Goal: Download file/media

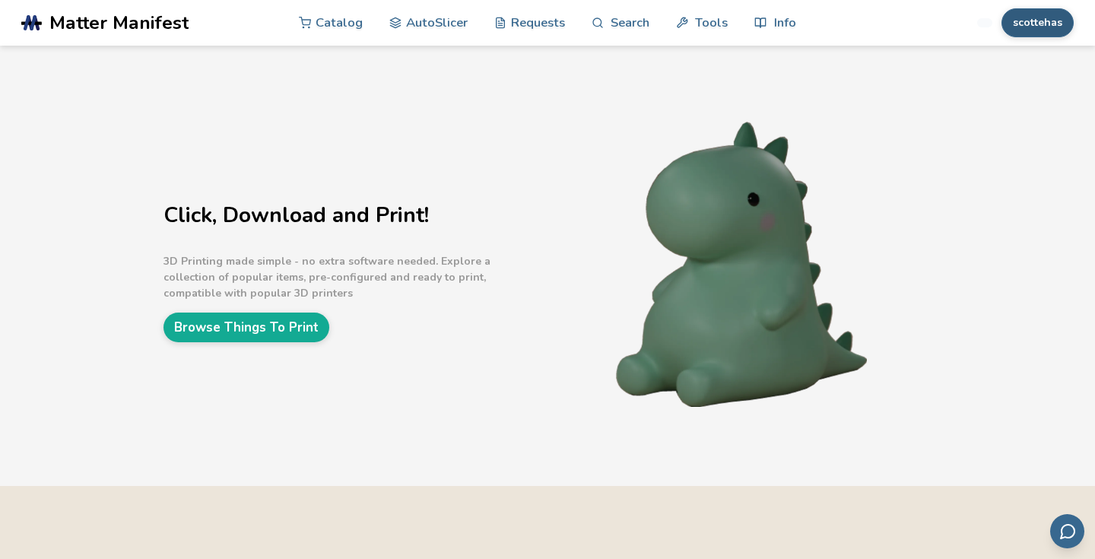
click at [1023, 27] on button "scottehas" at bounding box center [1037, 22] width 72 height 29
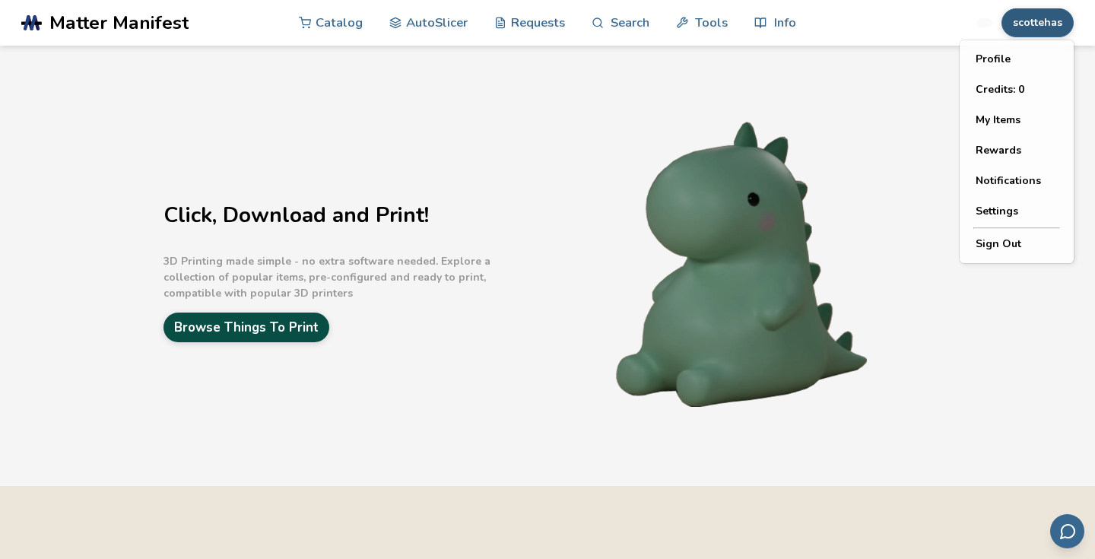
click at [325, 336] on link "Browse Things To Print" at bounding box center [246, 327] width 166 height 30
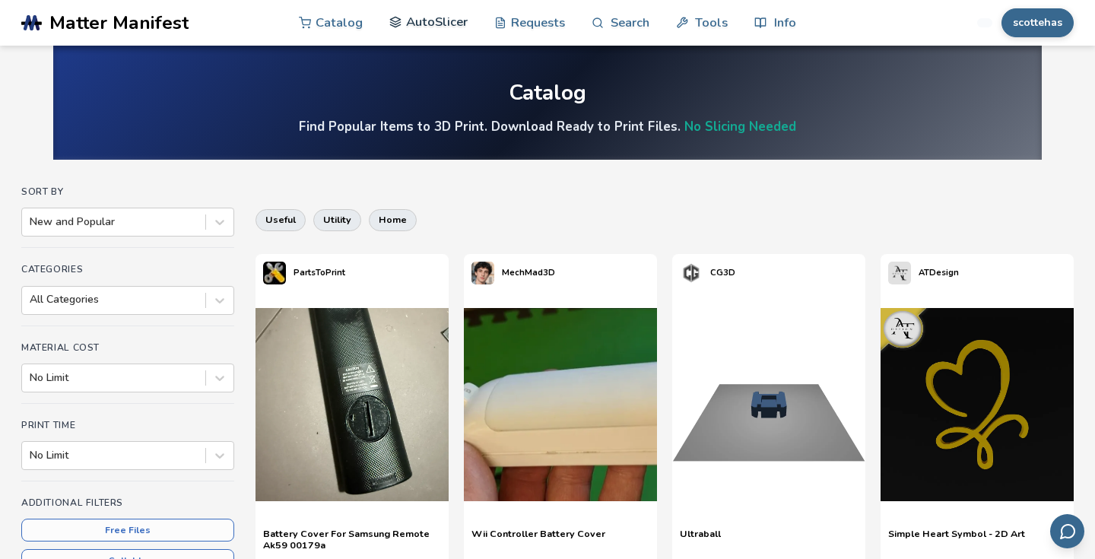
click at [441, 14] on link "AutoSlicer" at bounding box center [428, 22] width 78 height 46
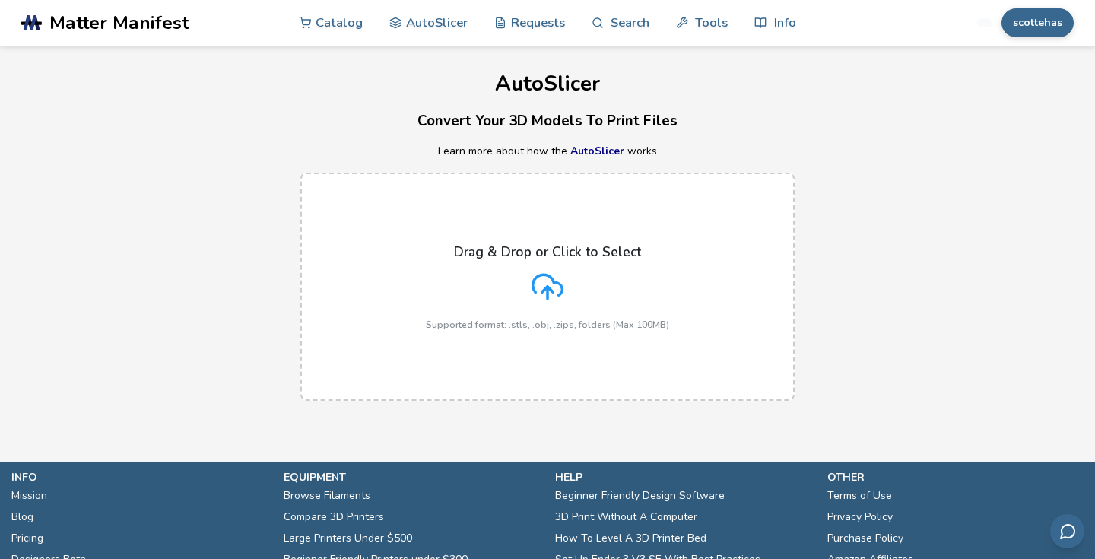
click at [542, 266] on div "Drag & Drop or Click to Select Supported format: .stls, .obj, .zips, folders (M…" at bounding box center [547, 287] width 243 height 86
click at [0, 0] on input "Drag & Drop or Click to Select Supported format: .stls, .obj, .zips, folders (M…" at bounding box center [0, 0] width 0 height 0
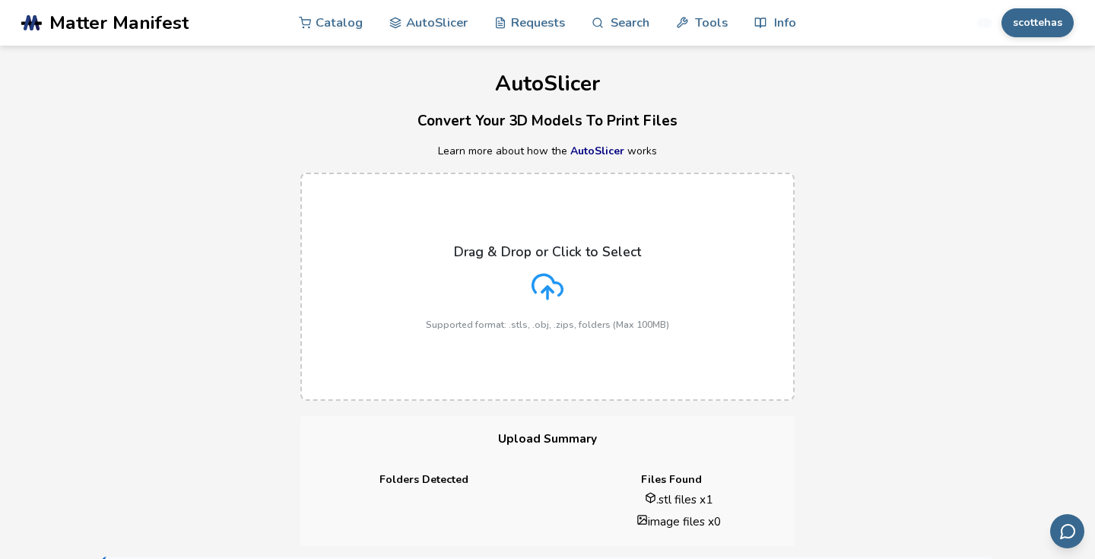
click at [554, 316] on div "Drag & Drop or Click to Select Supported format: .stls, .obj, .zips, folders (M…" at bounding box center [547, 287] width 243 height 86
click at [0, 0] on input "Drag & Drop or Click to Select Supported format: .stls, .obj, .zips, folders (M…" at bounding box center [0, 0] width 0 height 0
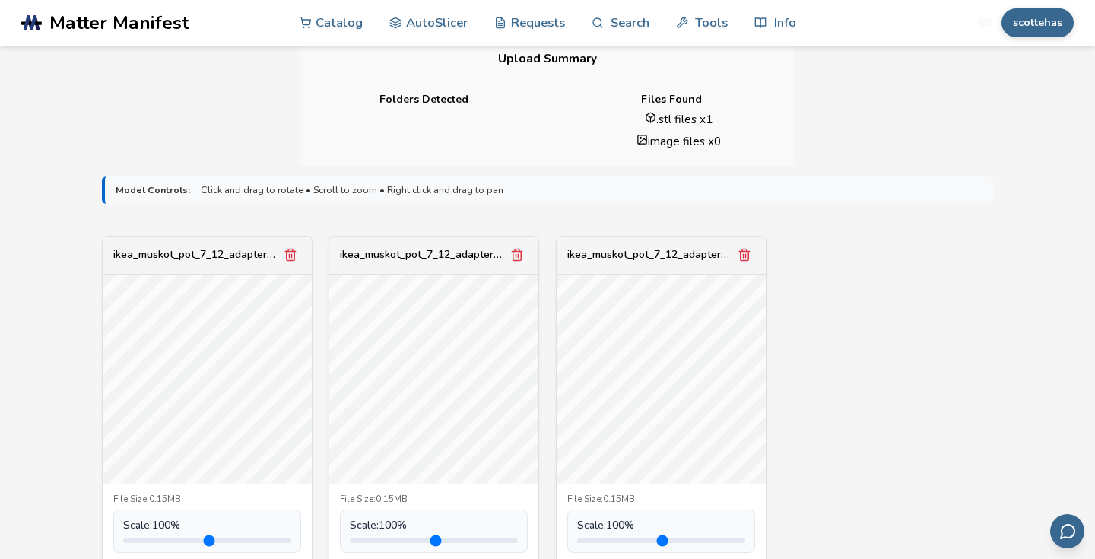
scroll to position [393, 0]
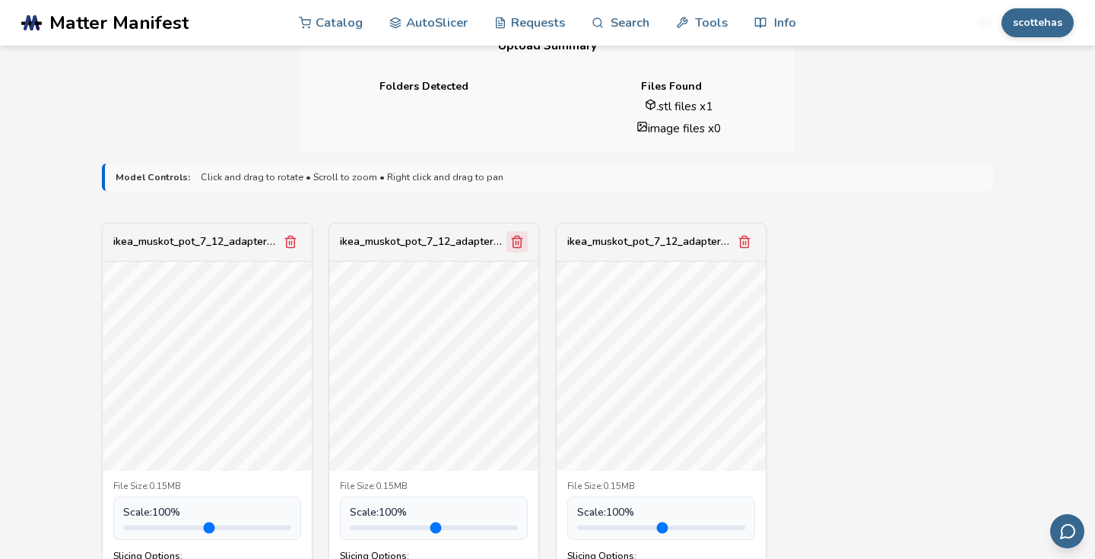
click at [522, 241] on icon "Remove model" at bounding box center [517, 242] width 14 height 14
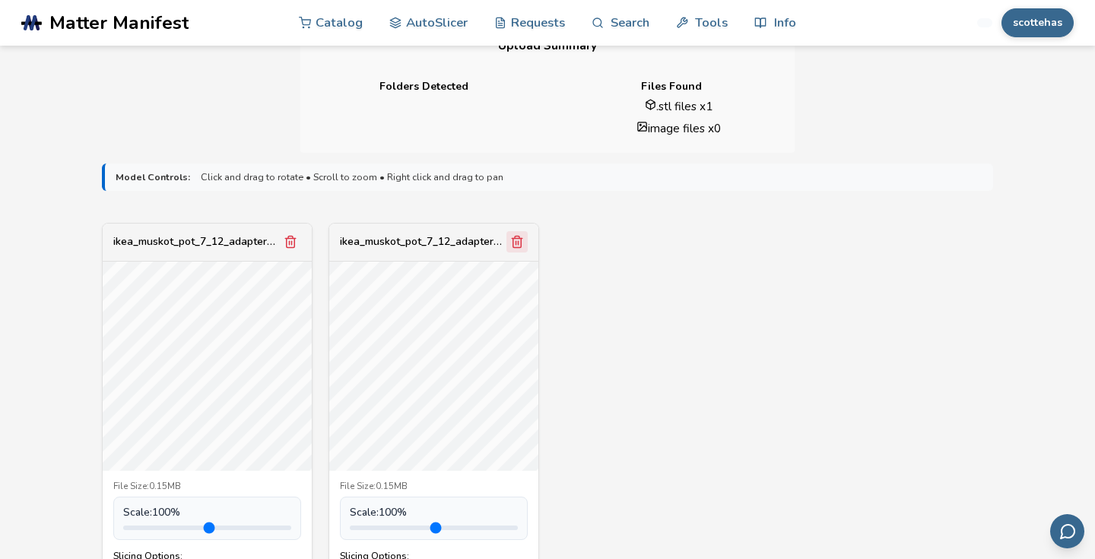
click at [520, 245] on icon "Remove model" at bounding box center [517, 242] width 14 height 14
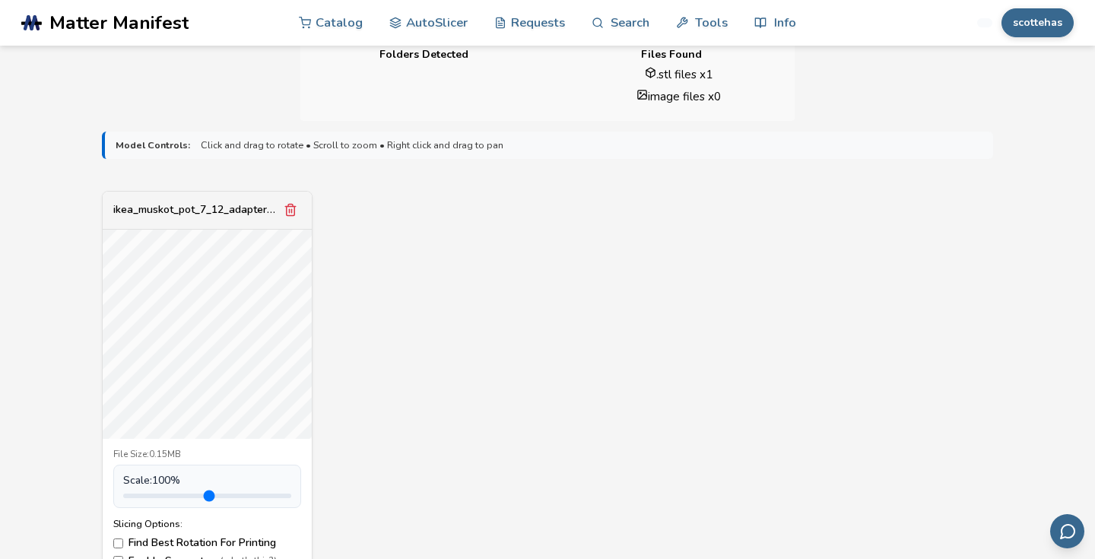
scroll to position [470, 0]
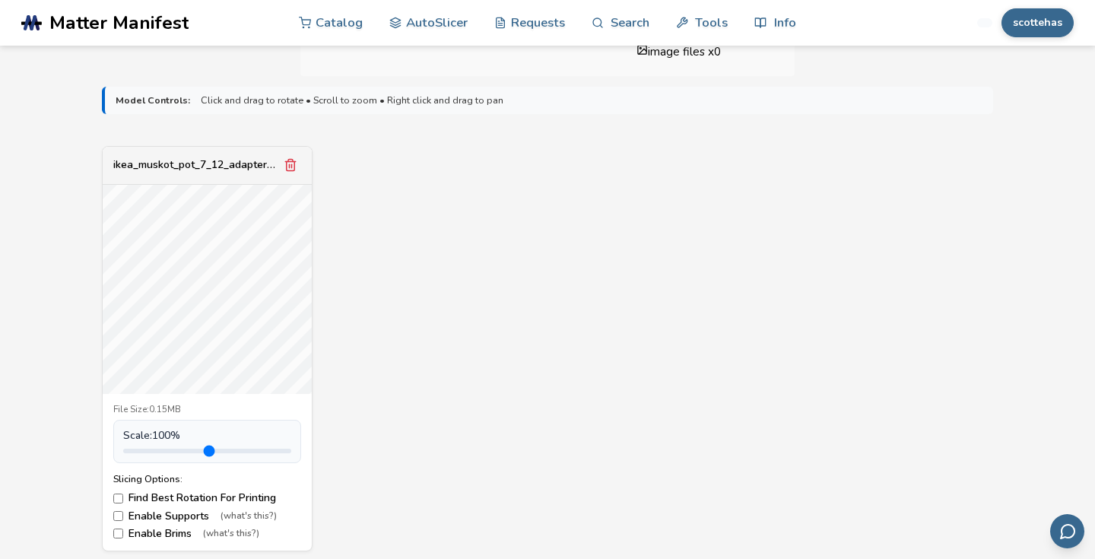
click at [167, 514] on label "Enable Supports (what's this?)" at bounding box center [207, 516] width 188 height 12
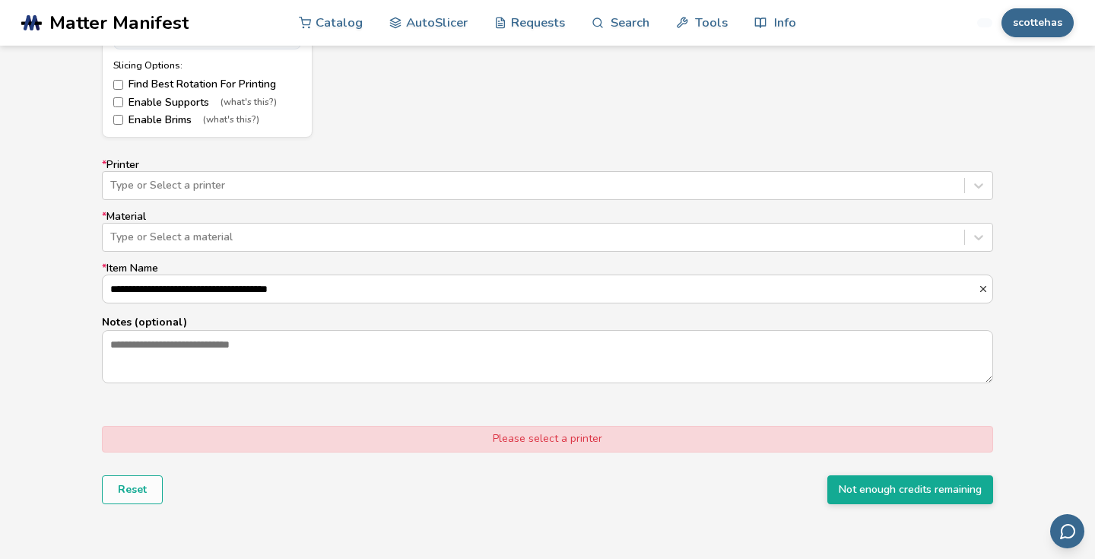
scroll to position [943, 0]
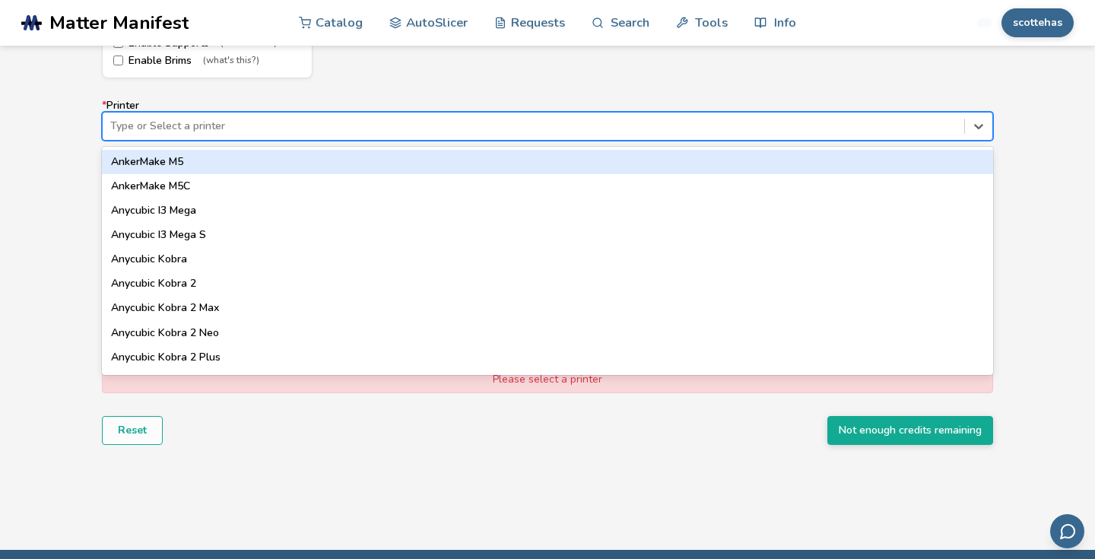
click at [529, 126] on div at bounding box center [533, 126] width 846 height 15
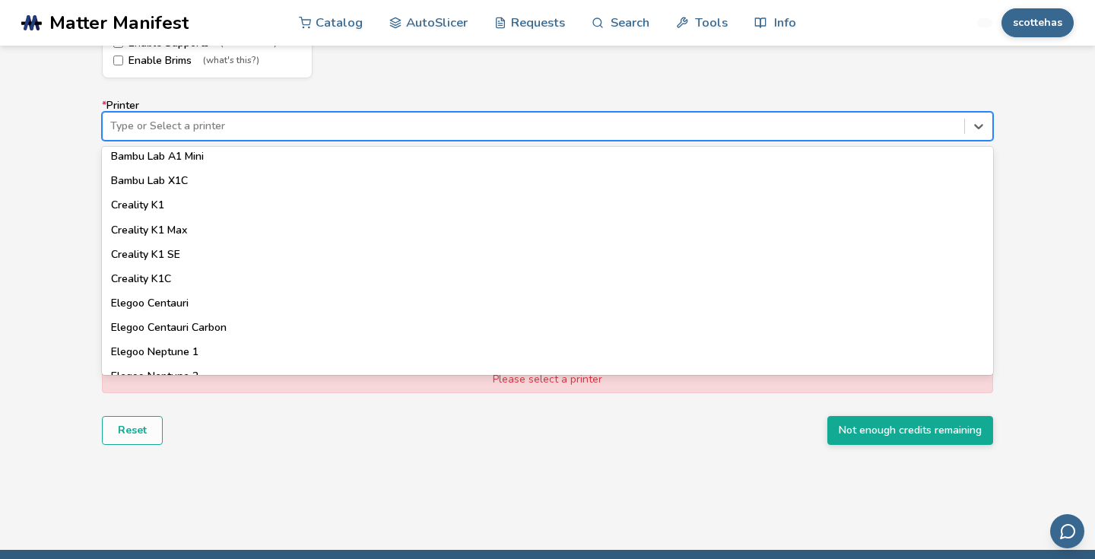
scroll to position [414, 0]
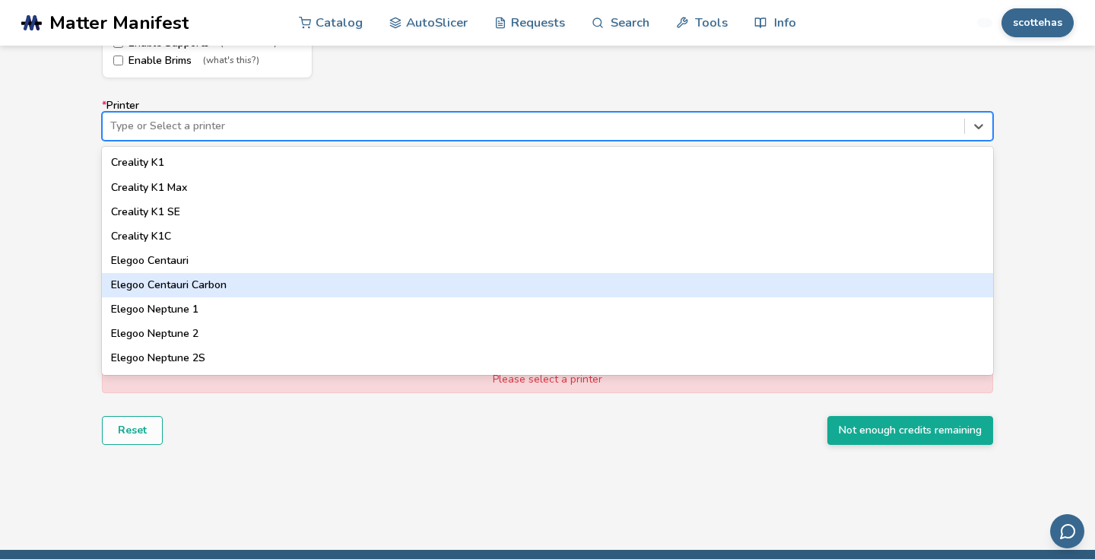
click at [450, 278] on div "Elegoo Centauri Carbon" at bounding box center [547, 285] width 891 height 24
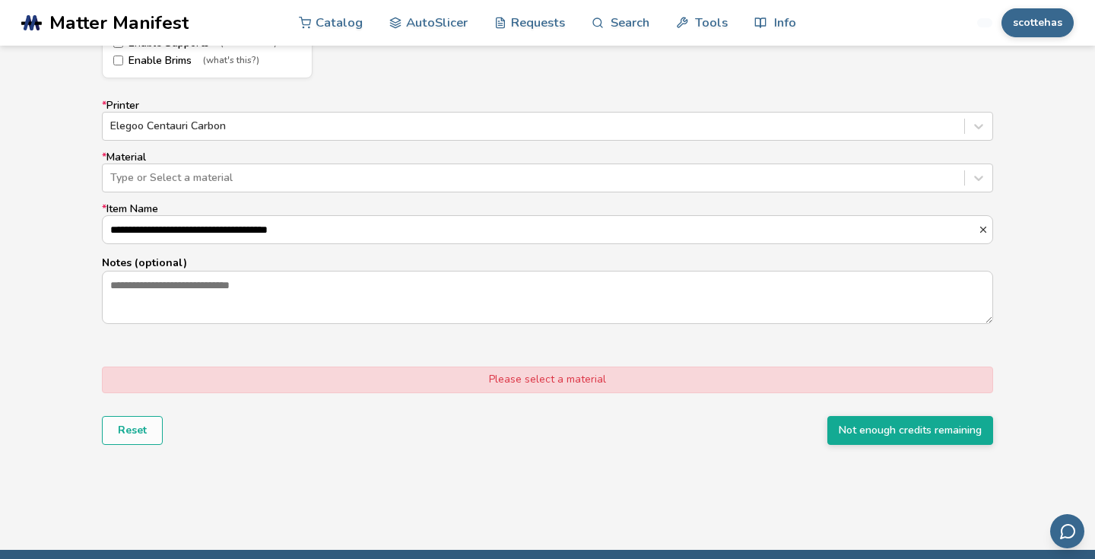
click at [432, 208] on label "**********" at bounding box center [547, 223] width 891 height 41
click at [432, 216] on input "**********" at bounding box center [540, 229] width 875 height 27
click at [439, 192] on div "Type or Select a material" at bounding box center [547, 177] width 891 height 29
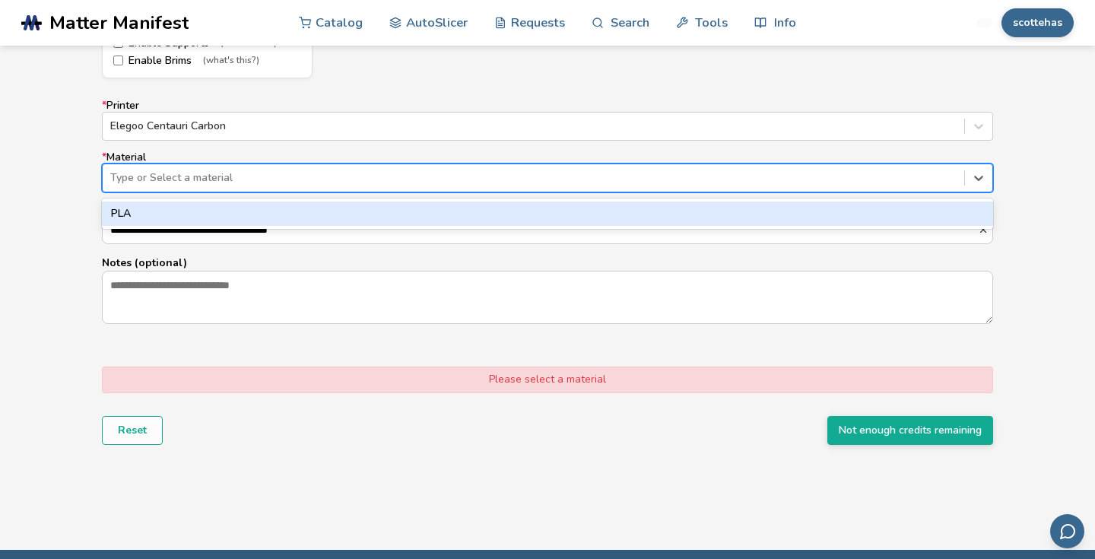
click at [431, 211] on div "PLA" at bounding box center [547, 213] width 891 height 24
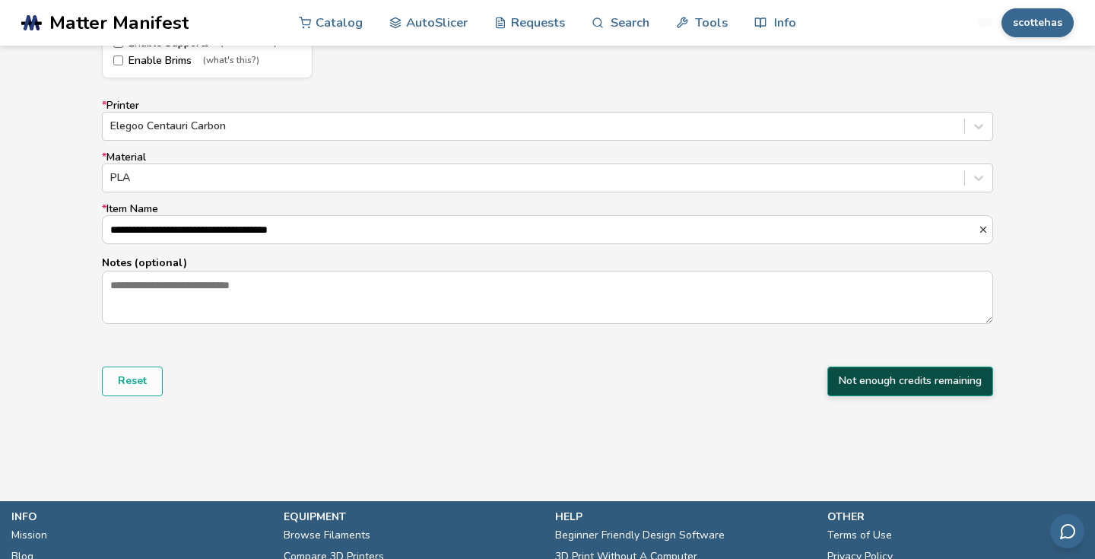
click at [867, 388] on button "Not enough credits remaining" at bounding box center [910, 380] width 166 height 29
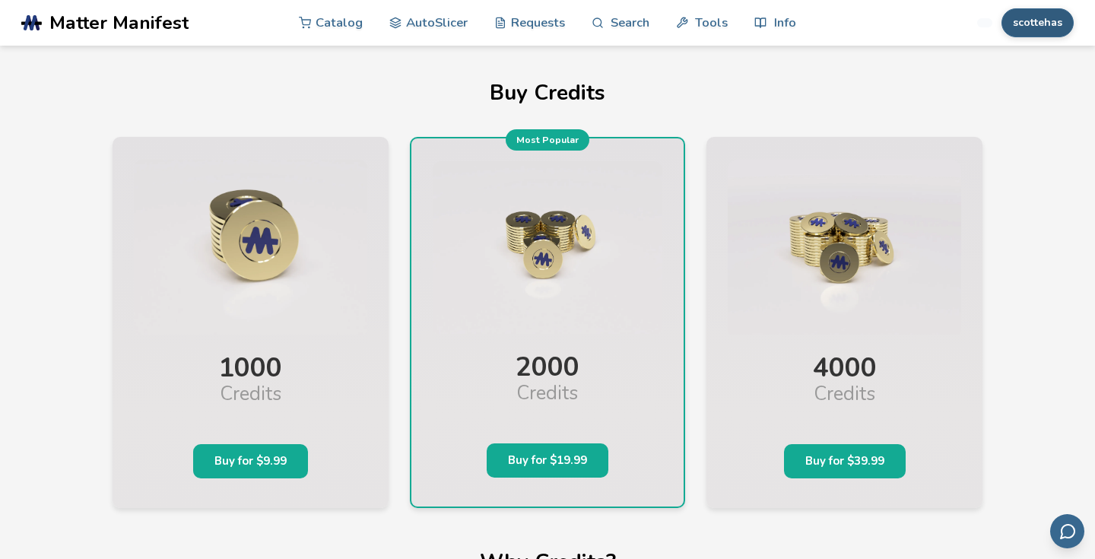
click at [1030, 26] on button "scottehas" at bounding box center [1037, 22] width 72 height 29
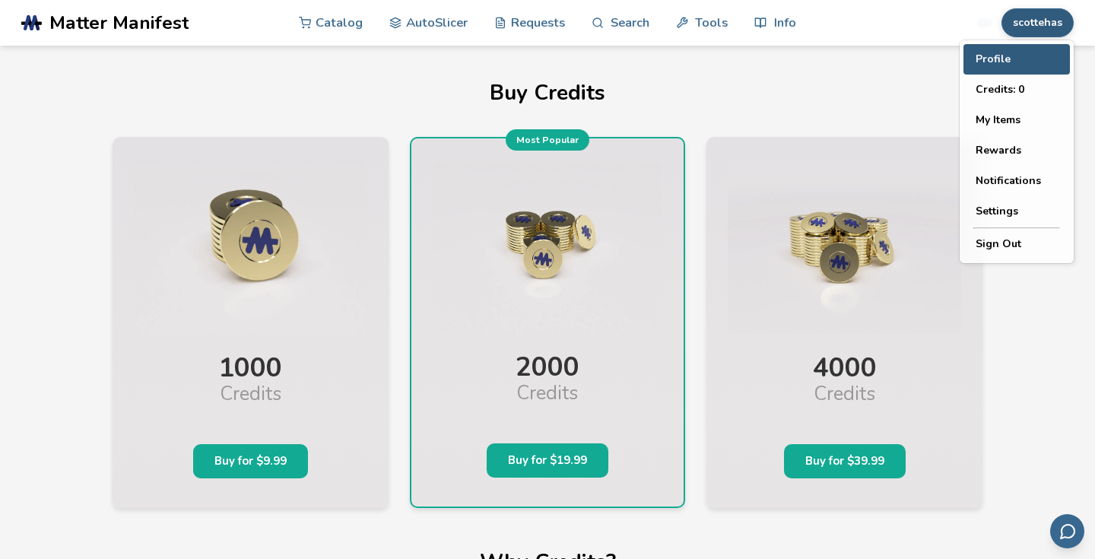
click at [979, 64] on button "Profile" at bounding box center [1016, 59] width 106 height 30
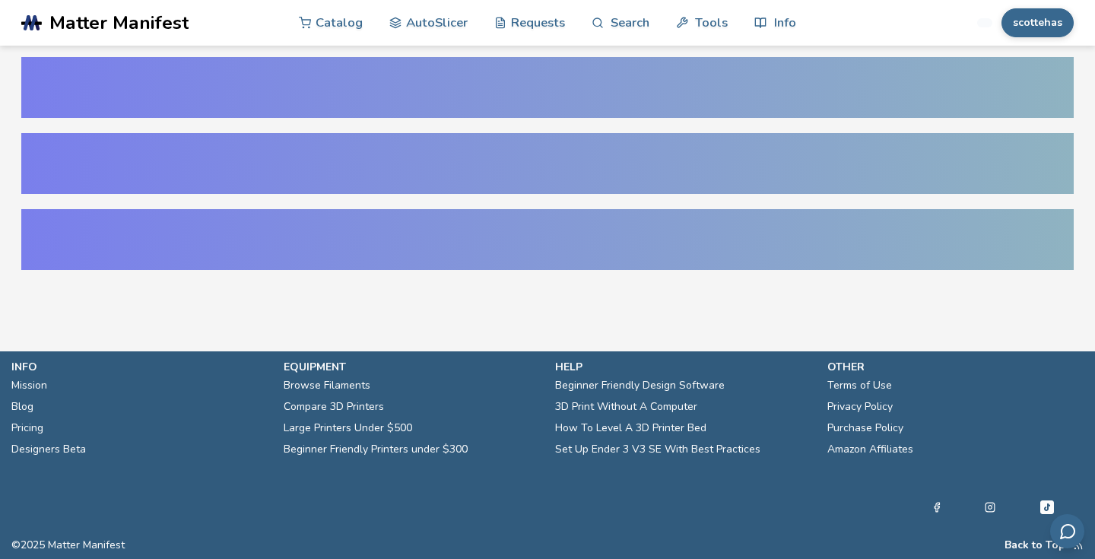
select select "**********"
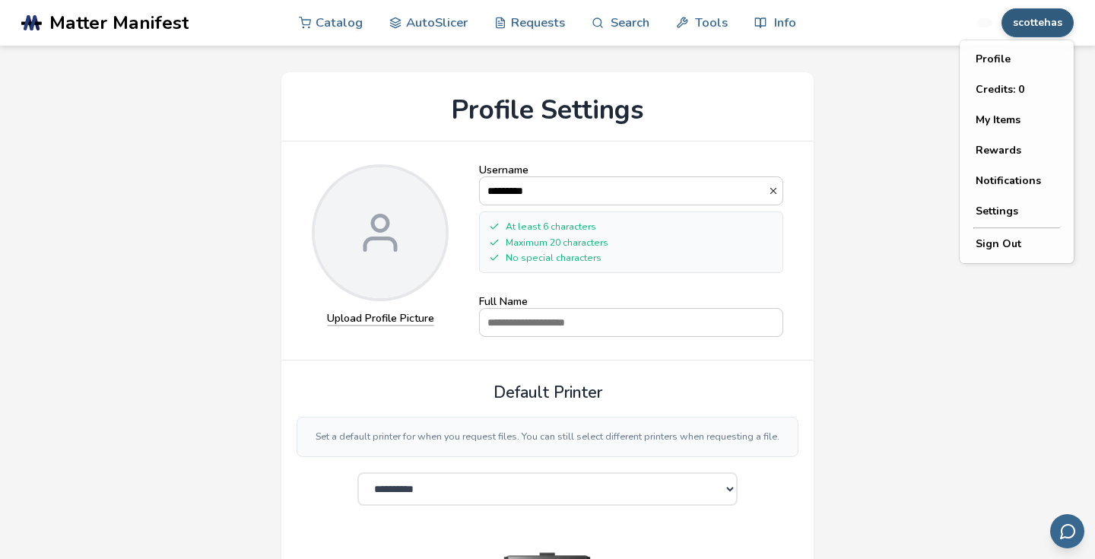
click at [1013, 25] on button "scottehas" at bounding box center [1037, 22] width 72 height 29
click at [990, 216] on button "Settings" at bounding box center [1016, 211] width 106 height 30
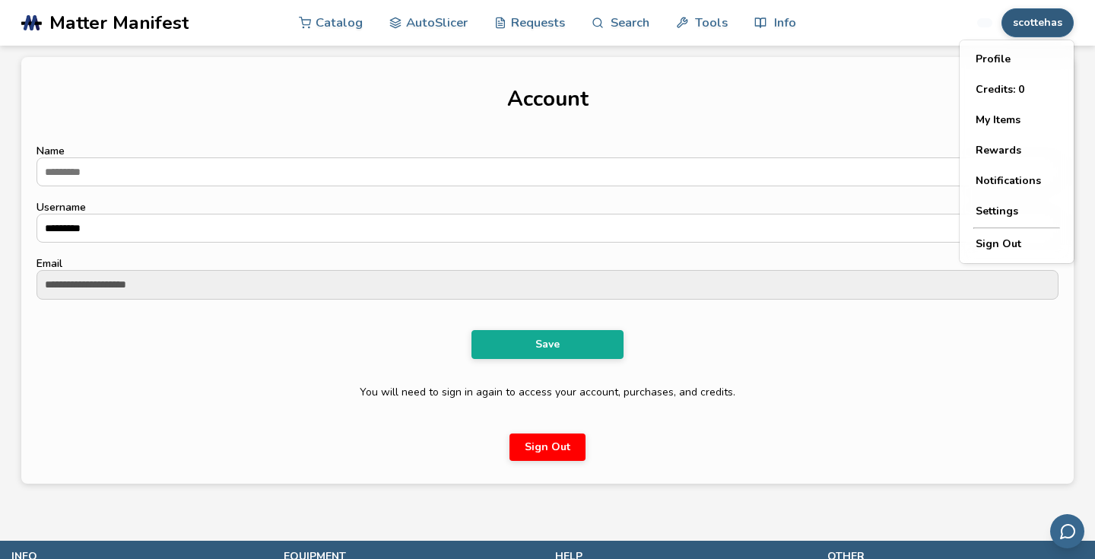
click at [1020, 33] on button "scottehas" at bounding box center [1037, 22] width 72 height 29
click at [989, 257] on button "Sign Out" at bounding box center [1016, 244] width 106 height 30
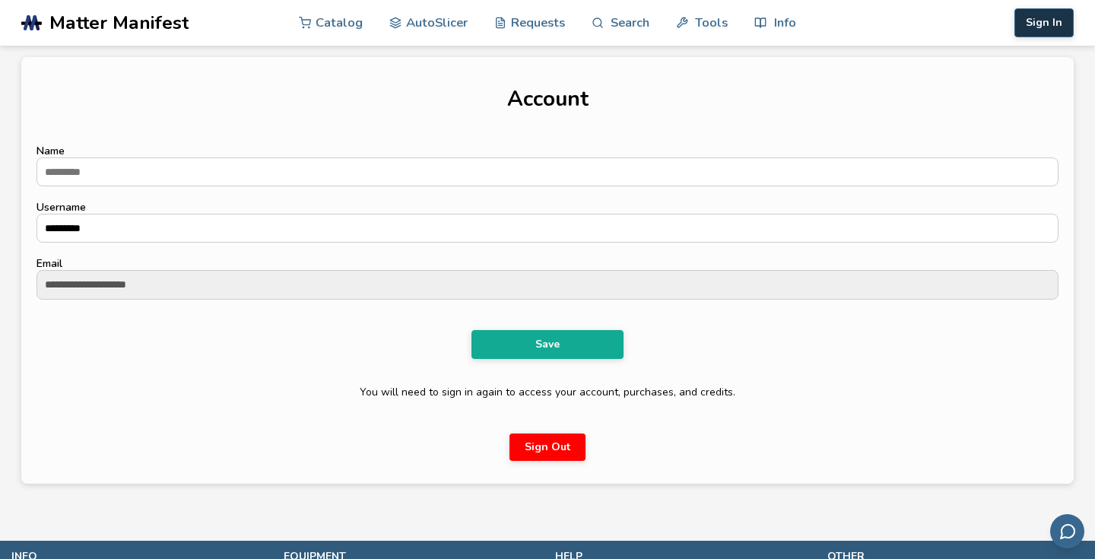
click at [1061, 11] on button "Sign In" at bounding box center [1043, 22] width 59 height 29
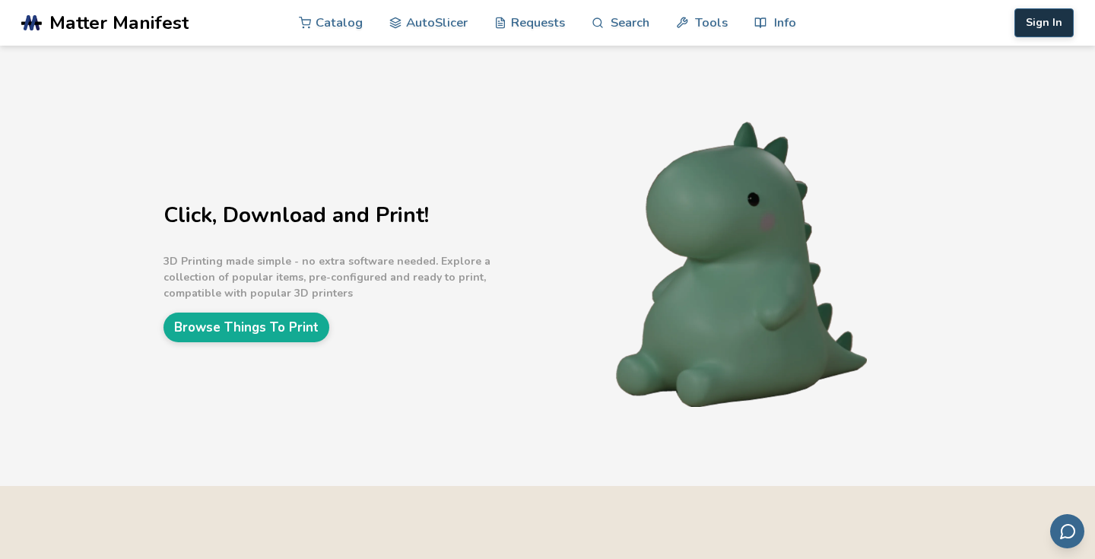
click at [1041, 27] on button "Sign In" at bounding box center [1043, 22] width 59 height 29
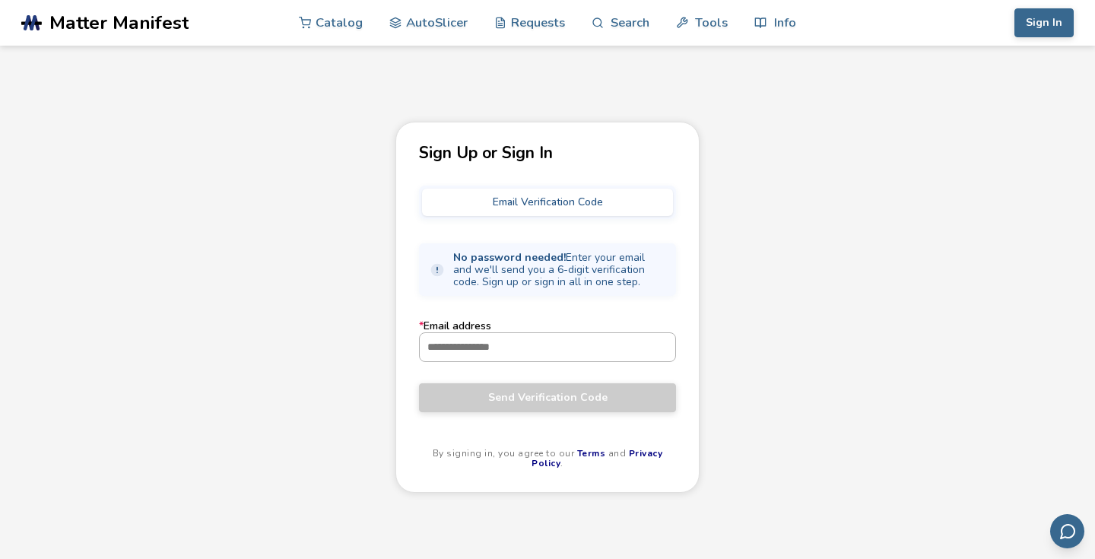
click at [485, 341] on input "* Email address" at bounding box center [547, 346] width 255 height 27
click at [573, 173] on div "Sign Up or Sign In Email Verification Code No password needed! Enter your email…" at bounding box center [547, 307] width 304 height 371
click at [570, 194] on button "Email Verification Code" at bounding box center [547, 202] width 251 height 27
click at [515, 338] on input "* Email address" at bounding box center [547, 346] width 255 height 27
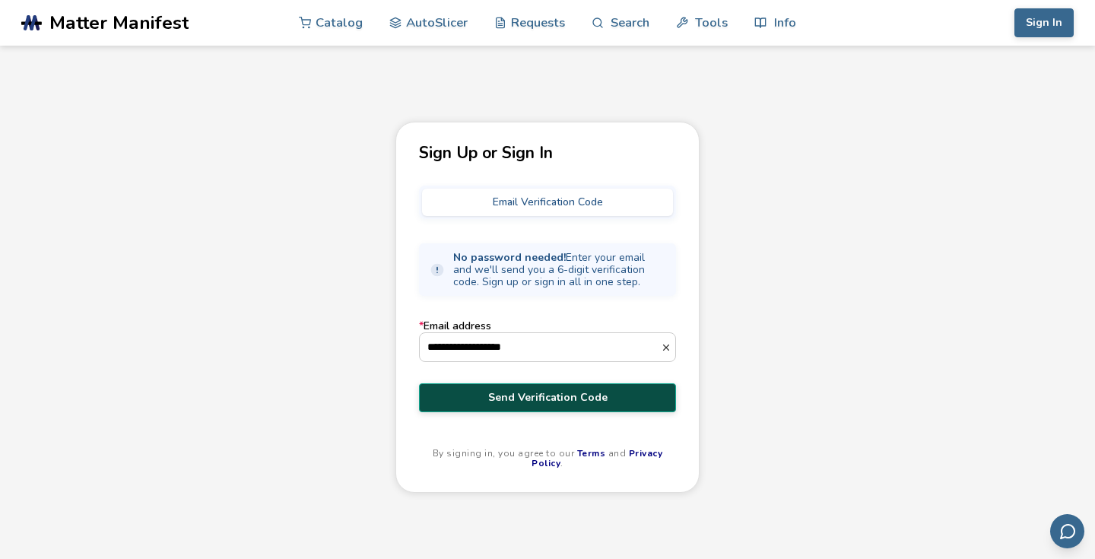
type input "**********"
click at [503, 409] on button "Send Verification Code" at bounding box center [547, 397] width 257 height 29
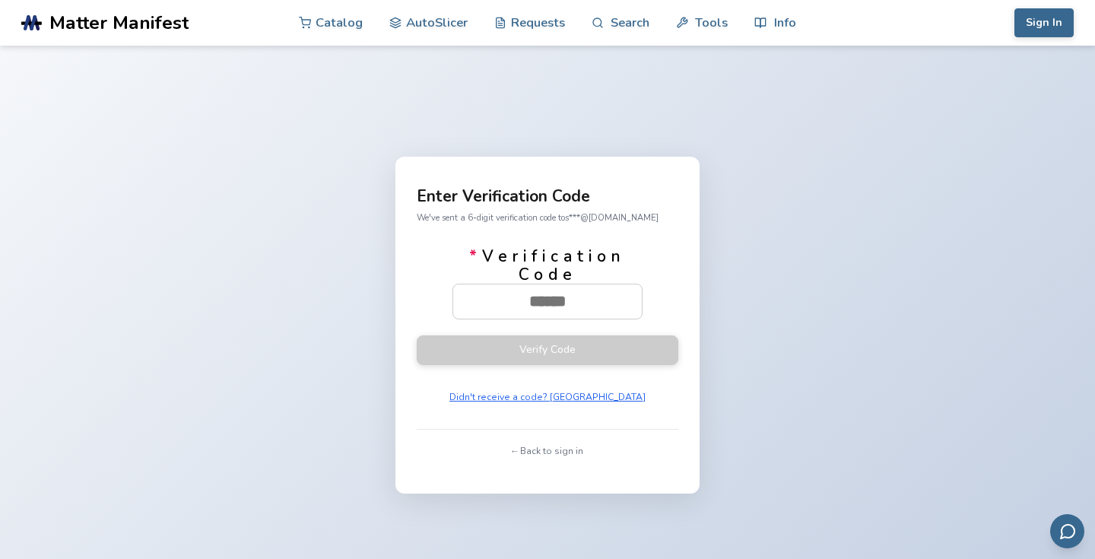
paste input "******"
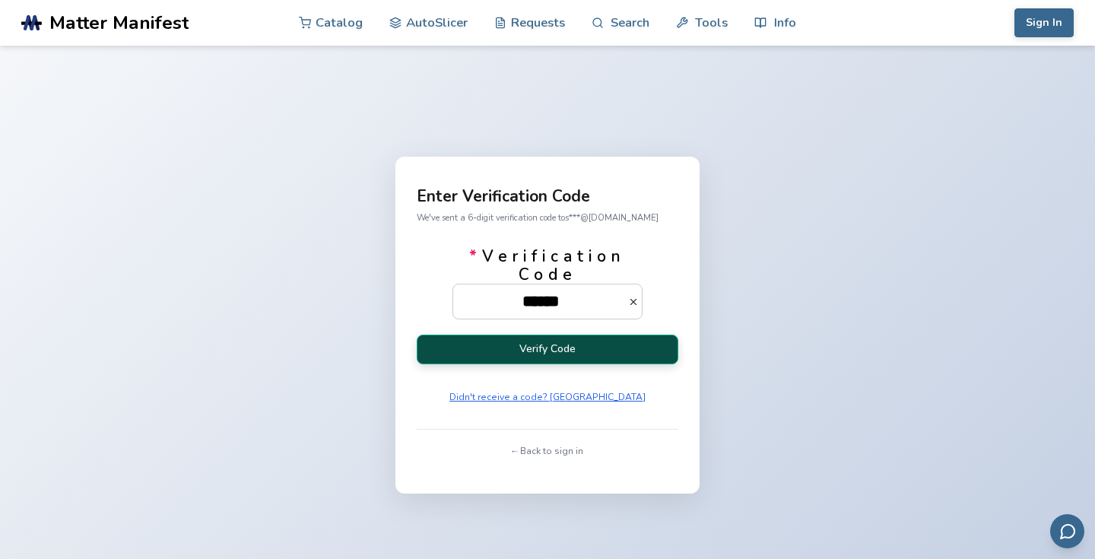
type input "******"
click at [572, 350] on button "Verify Code" at bounding box center [548, 350] width 262 height 30
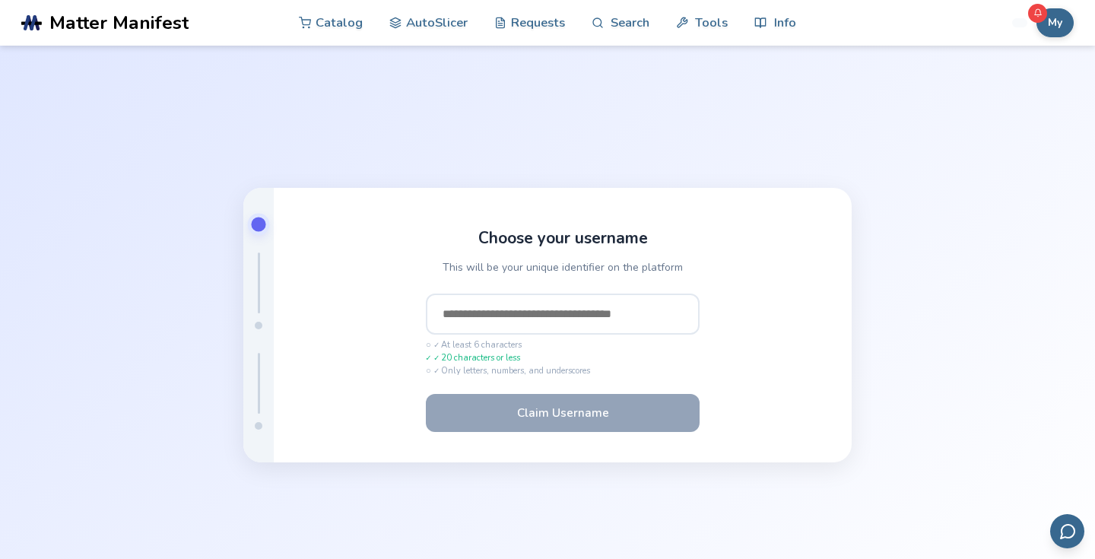
click at [590, 326] on input "text" at bounding box center [563, 313] width 274 height 41
type input "*"
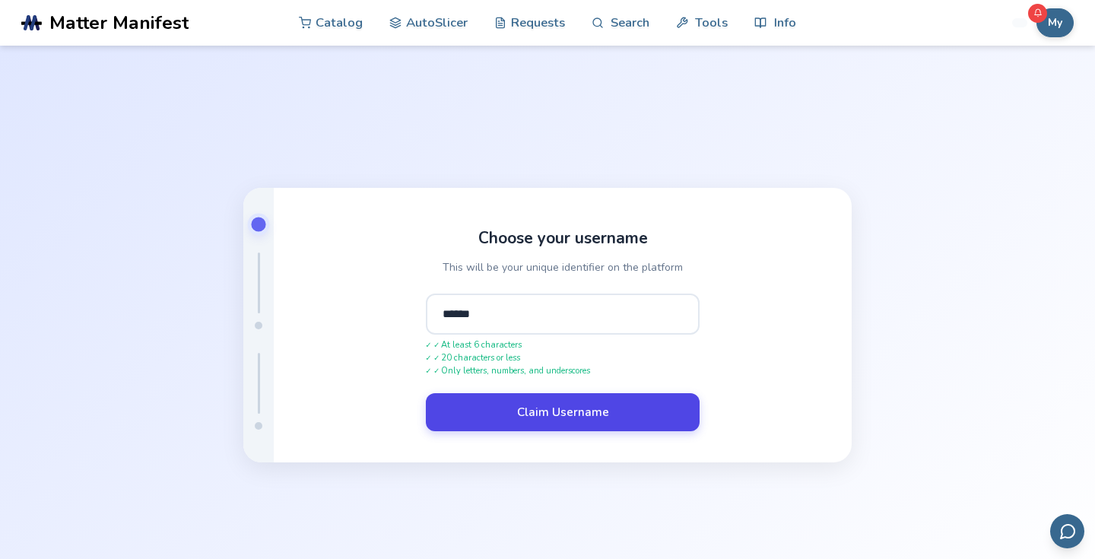
type input "******"
click at [599, 411] on button "Claim Username" at bounding box center [563, 412] width 274 height 38
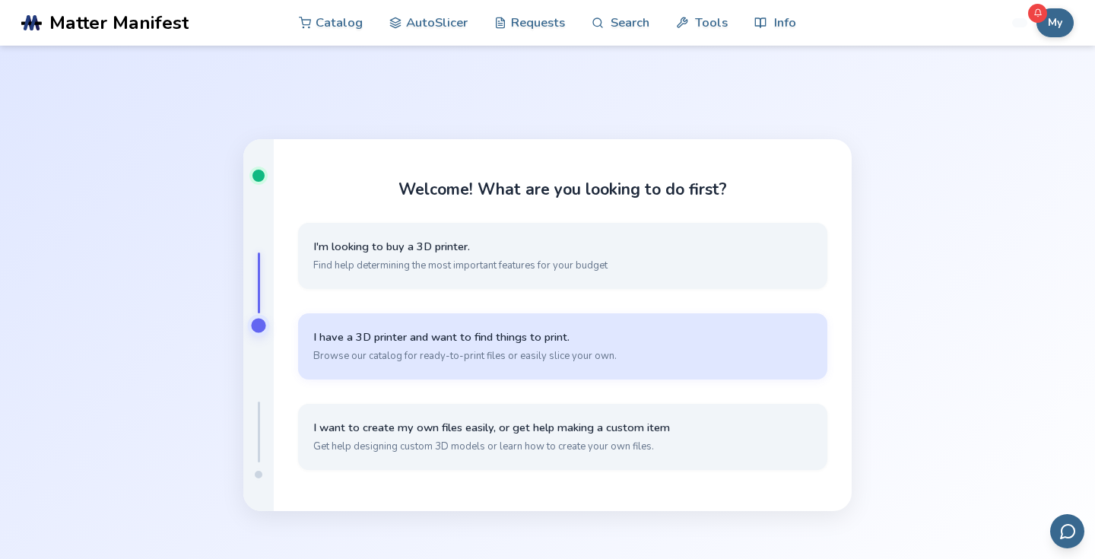
click at [522, 328] on button "I have a 3D printer and want to find things to print. Browse our catalog for re…" at bounding box center [562, 346] width 529 height 66
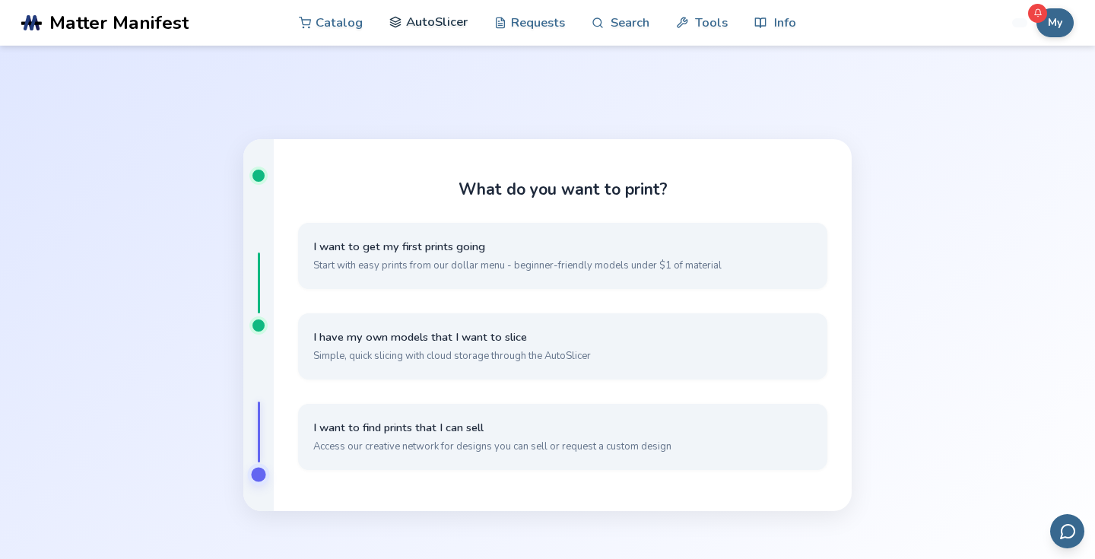
click at [454, 25] on link "AutoSlicer" at bounding box center [428, 22] width 78 height 46
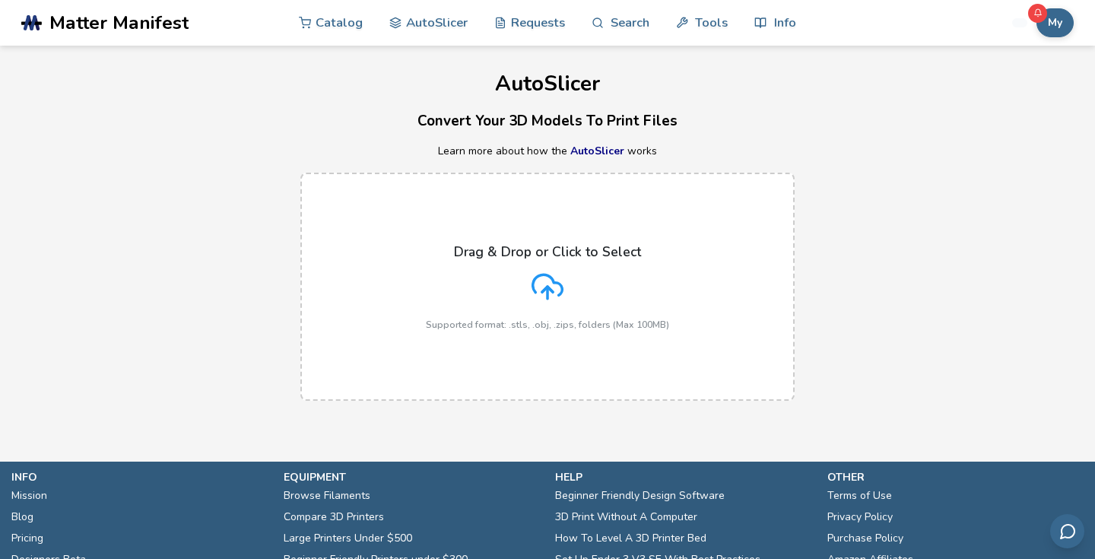
click at [530, 298] on div "Drag & Drop or Click to Select Supported format: .stls, .obj, .zips, folders (M…" at bounding box center [547, 287] width 243 height 86
click at [0, 0] on input "Drag & Drop or Click to Select Supported format: .stls, .obj, .zips, folders (M…" at bounding box center [0, 0] width 0 height 0
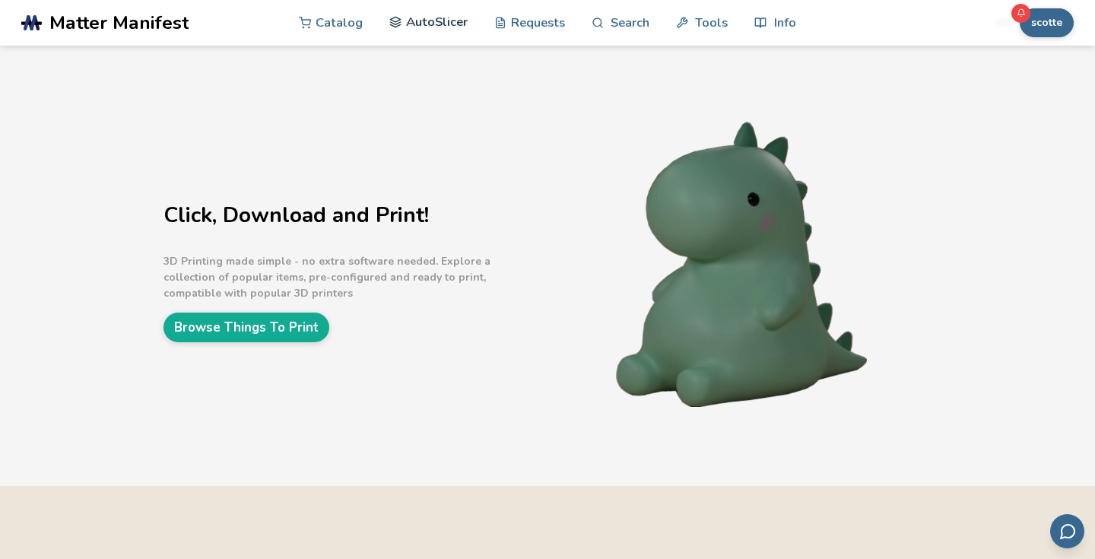
click at [444, 21] on link "AutoSlicer" at bounding box center [428, 22] width 78 height 46
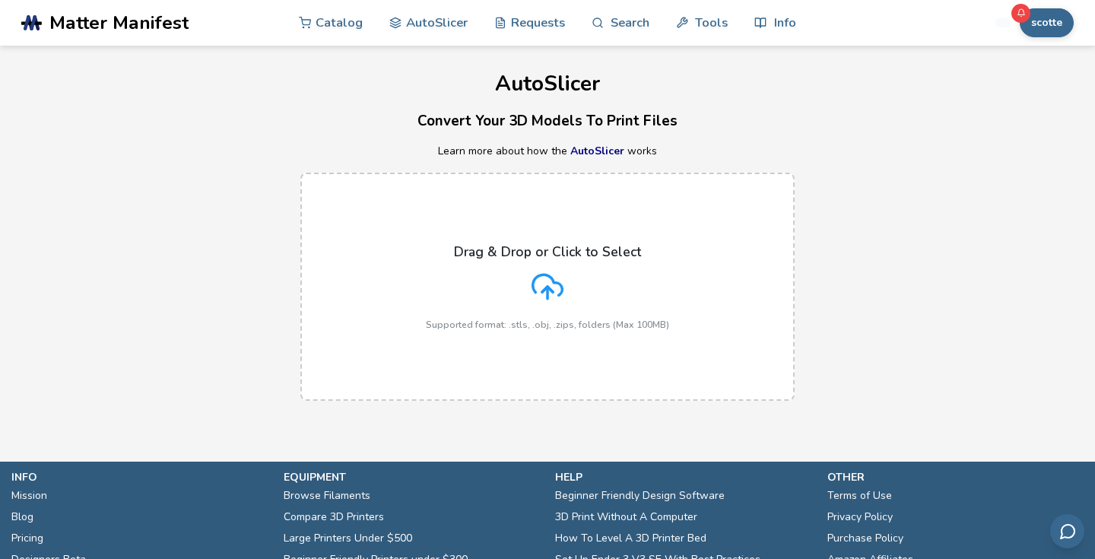
click at [500, 294] on div "Drag & Drop or Click to Select Supported format: .stls, .obj, .zips, folders (M…" at bounding box center [547, 287] width 243 height 86
click at [0, 0] on input "Drag & Drop or Click to Select Supported format: .stls, .obj, .zips, folders (M…" at bounding box center [0, 0] width 0 height 0
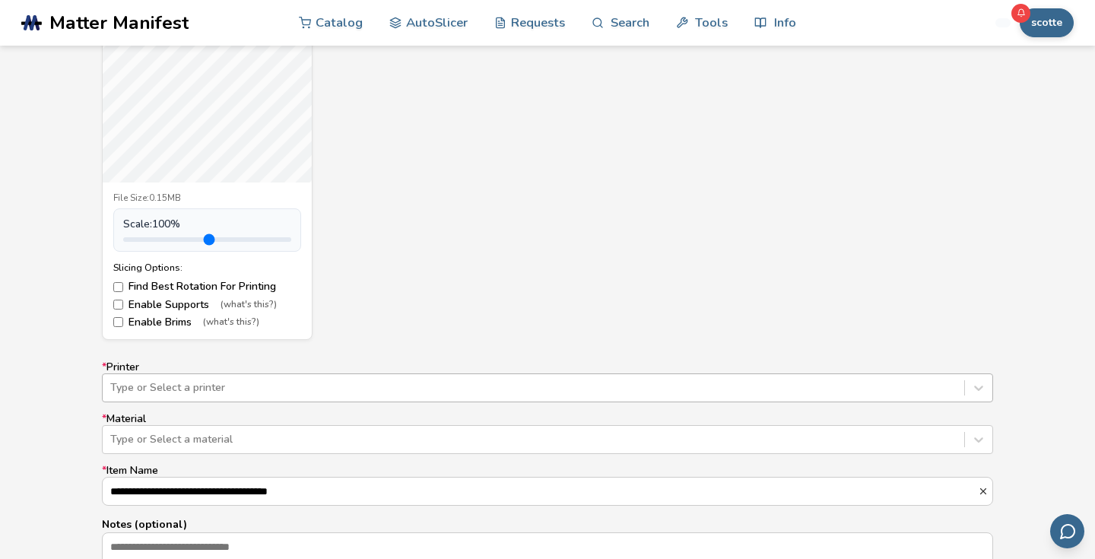
scroll to position [765, 0]
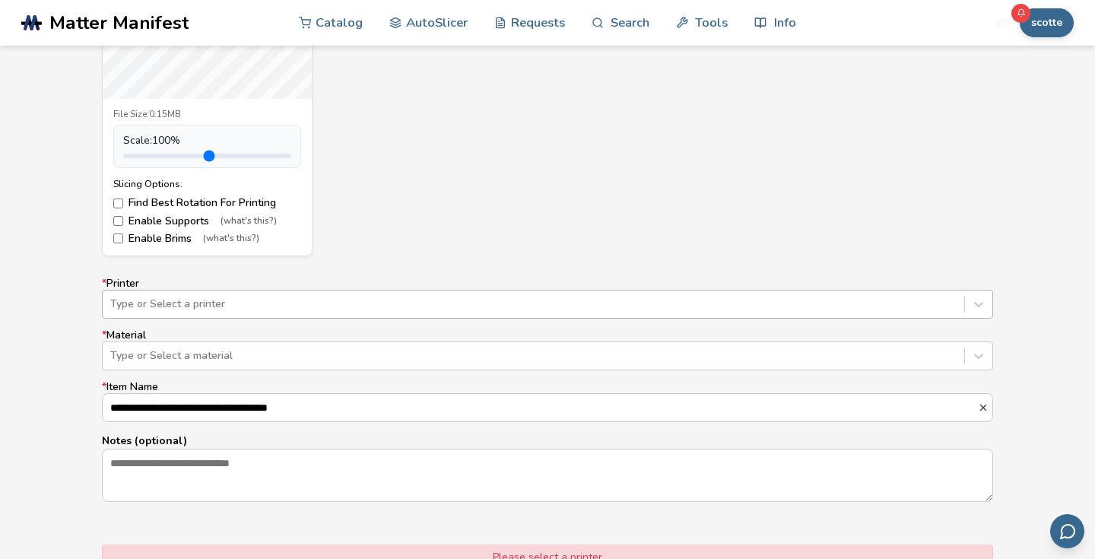
click at [727, 319] on div "Type or Select a printer" at bounding box center [547, 304] width 891 height 29
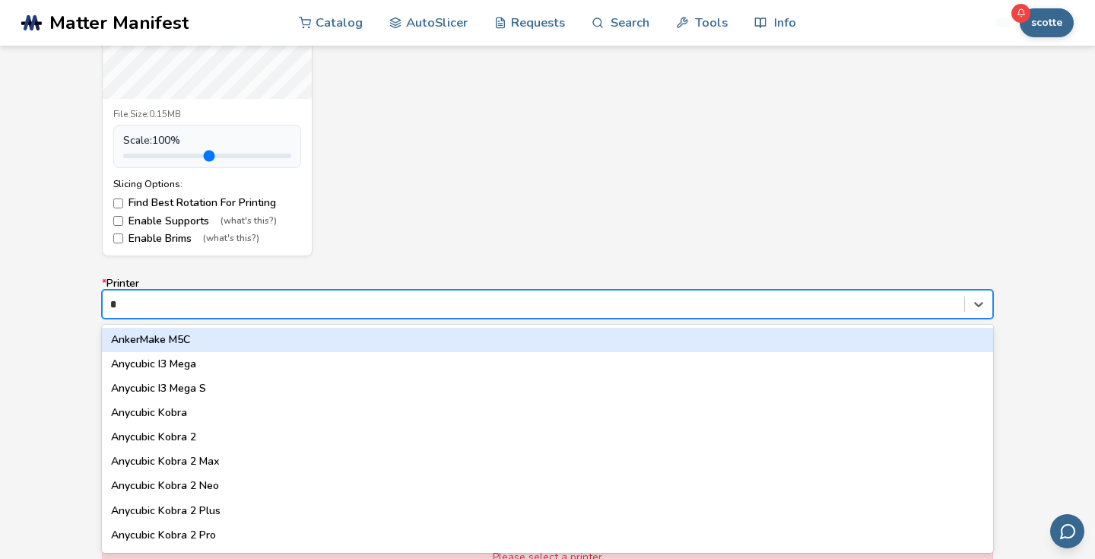
type input "**"
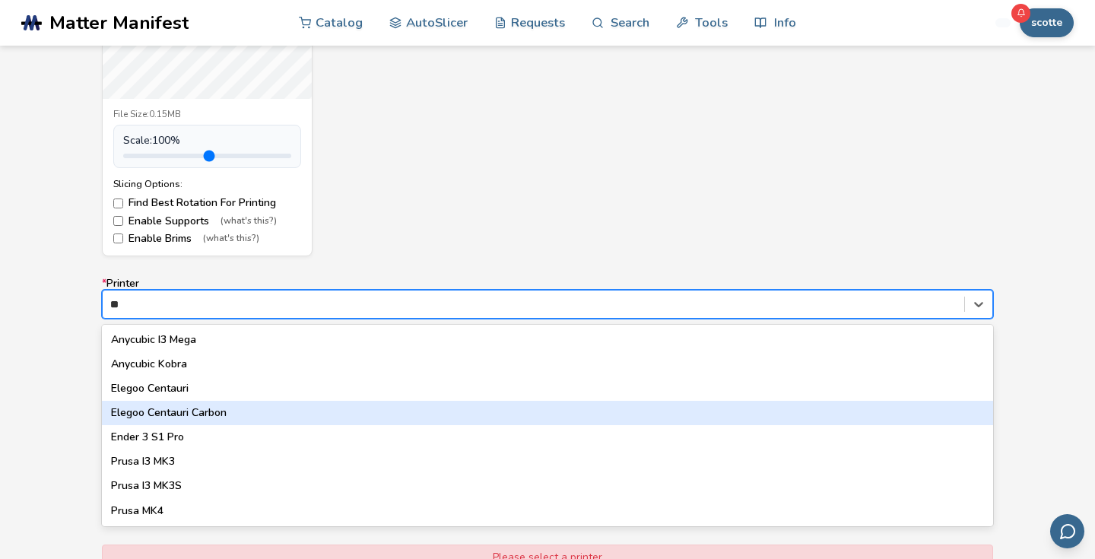
click at [526, 414] on div "Elegoo Centauri Carbon" at bounding box center [547, 413] width 891 height 24
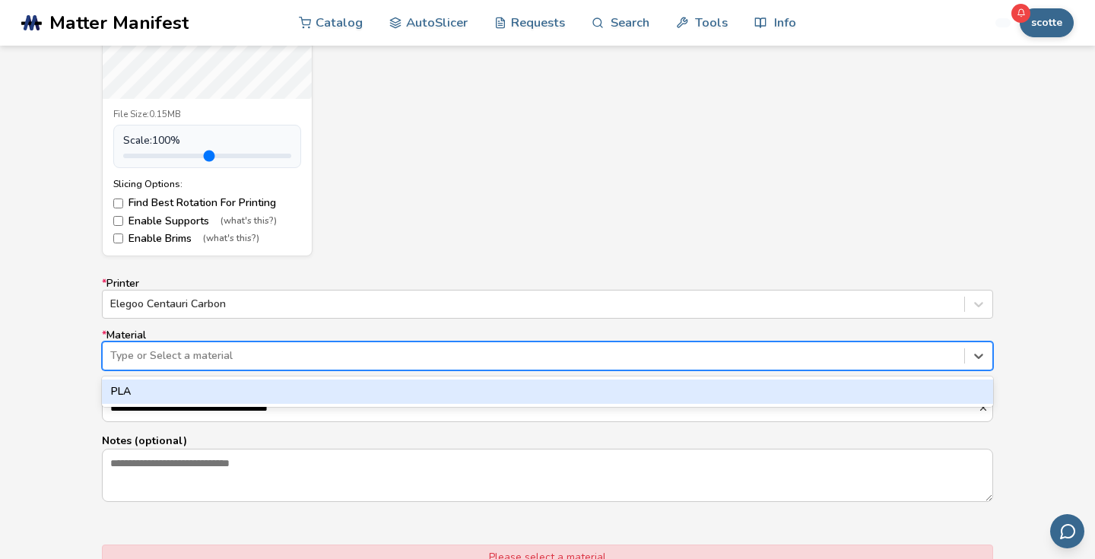
click at [483, 352] on div at bounding box center [533, 355] width 846 height 15
click at [480, 379] on div "PLA" at bounding box center [547, 391] width 891 height 24
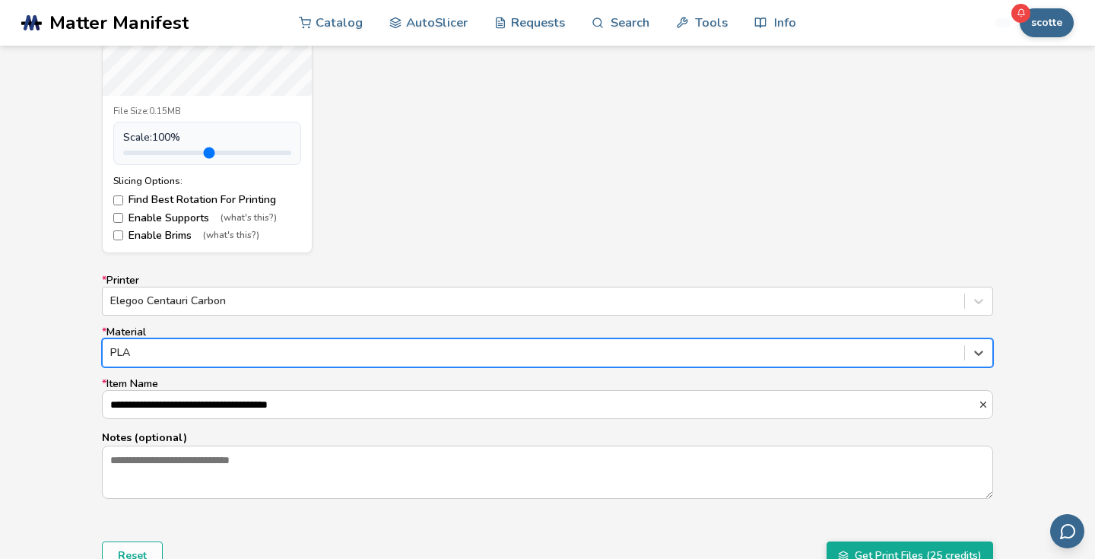
scroll to position [979, 0]
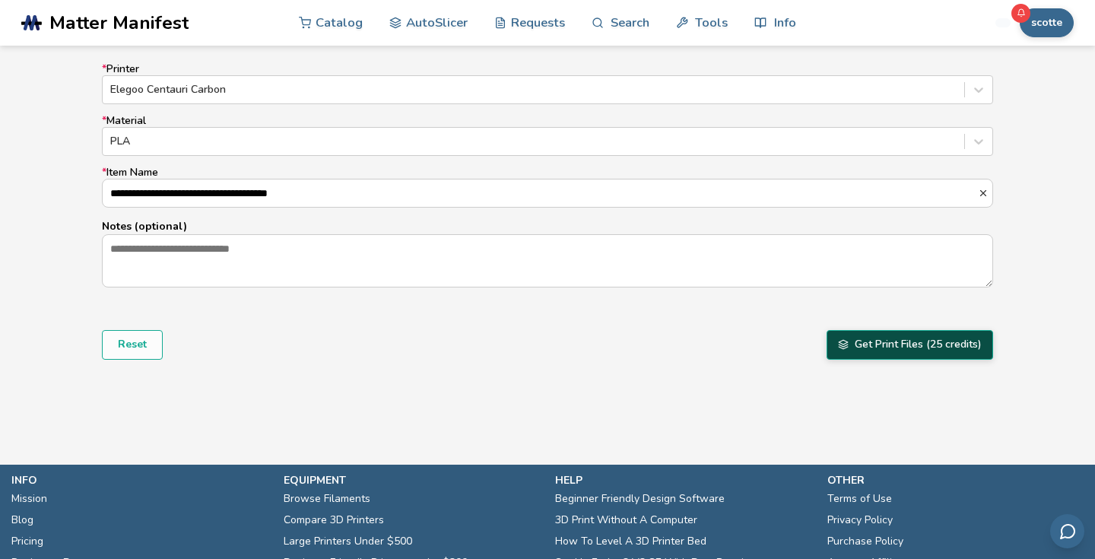
click at [868, 348] on button "Get Print Files (25 credits)" at bounding box center [909, 344] width 167 height 29
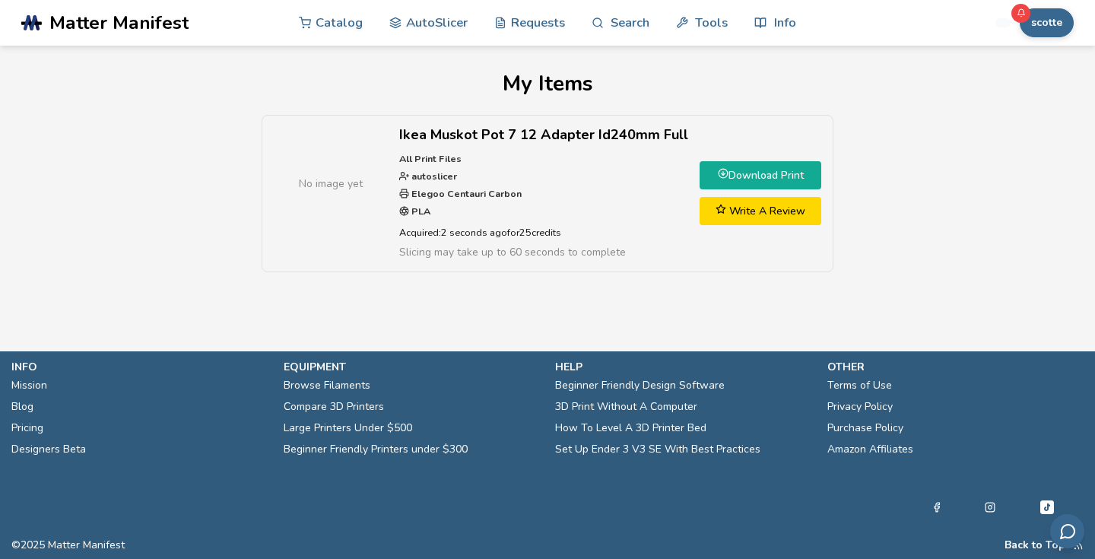
click at [731, 177] on link "Download Print" at bounding box center [760, 175] width 122 height 28
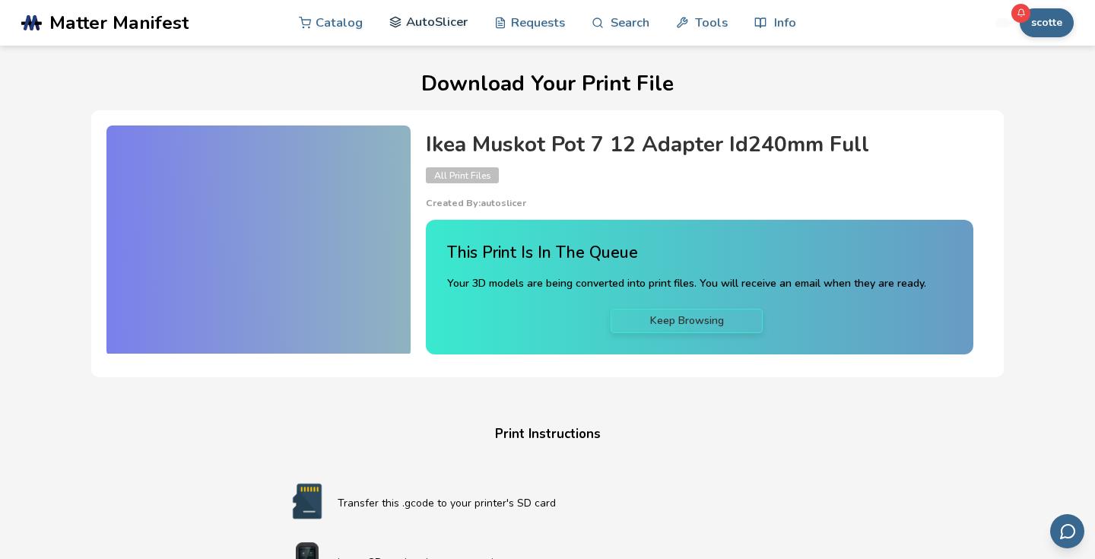
click at [430, 9] on link "AutoSlicer" at bounding box center [428, 22] width 78 height 46
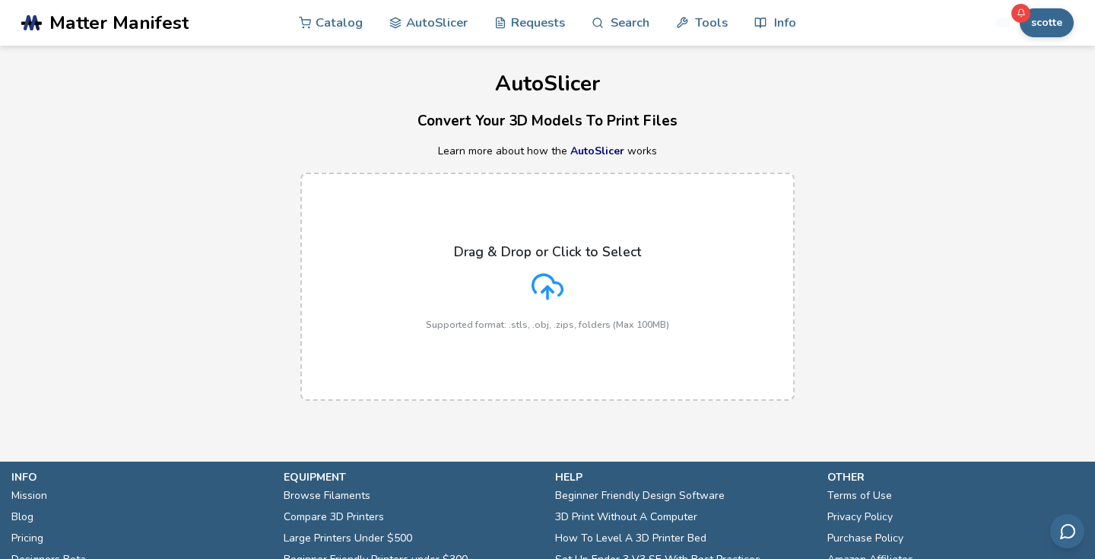
click at [533, 297] on icon at bounding box center [547, 287] width 32 height 32
click at [0, 0] on input "Drag & Drop or Click to Select Supported format: .stls, .obj, .zips, folders (M…" at bounding box center [0, 0] width 0 height 0
click at [1038, 23] on button "scotte" at bounding box center [1047, 22] width 54 height 29
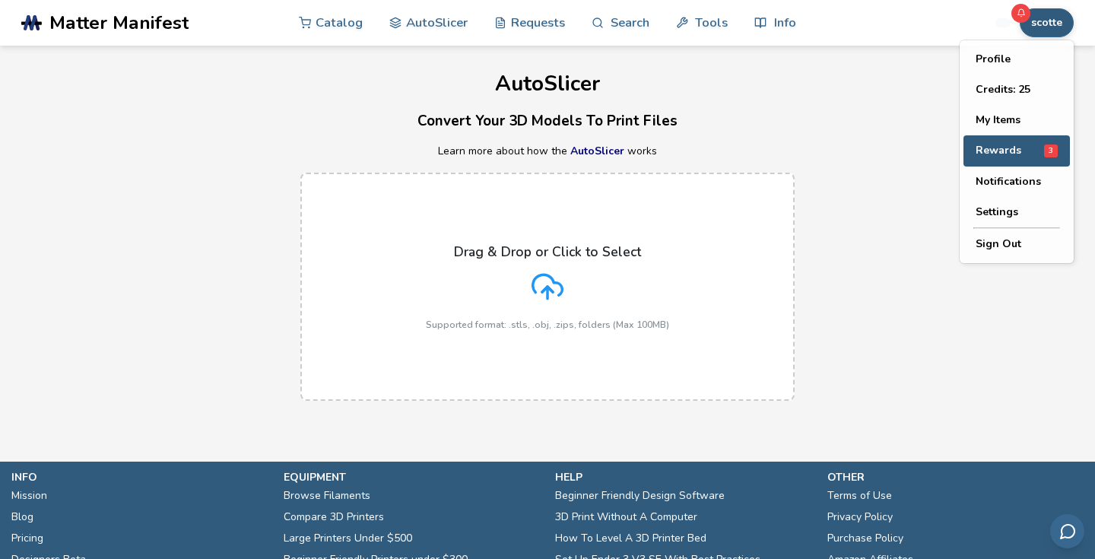
click at [1006, 157] on span "Rewards" at bounding box center [998, 150] width 46 height 12
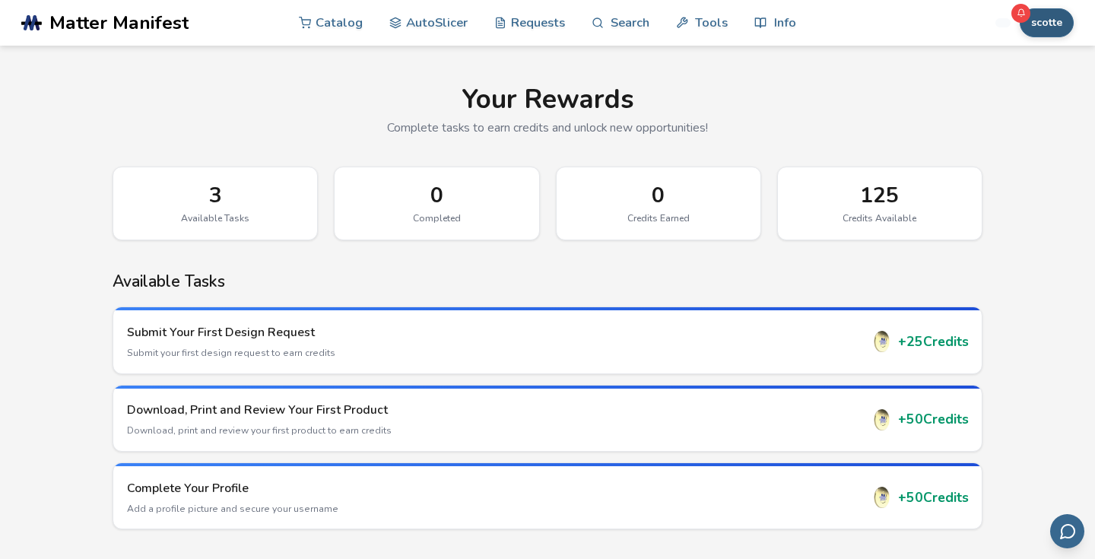
click at [1036, 28] on button "scotte" at bounding box center [1047, 22] width 54 height 29
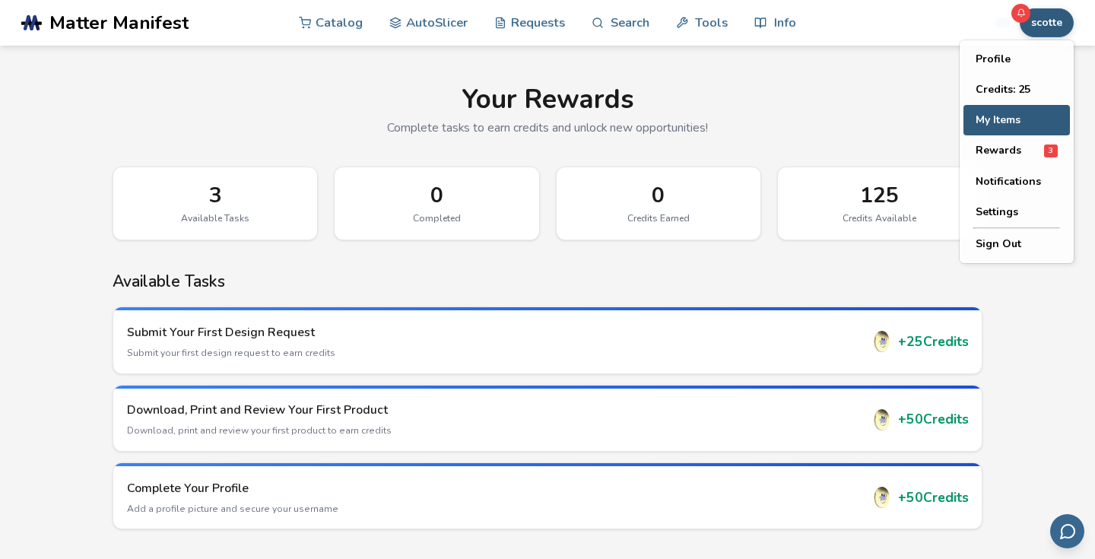
click at [1005, 120] on button "My Items" at bounding box center [1016, 120] width 106 height 30
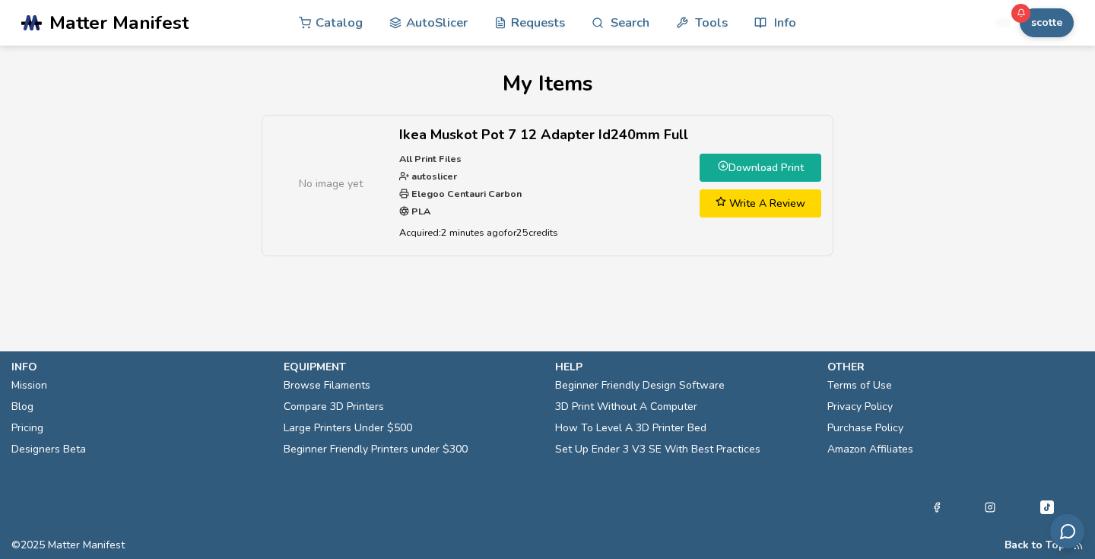
click at [737, 163] on link "Download Print" at bounding box center [760, 168] width 122 height 28
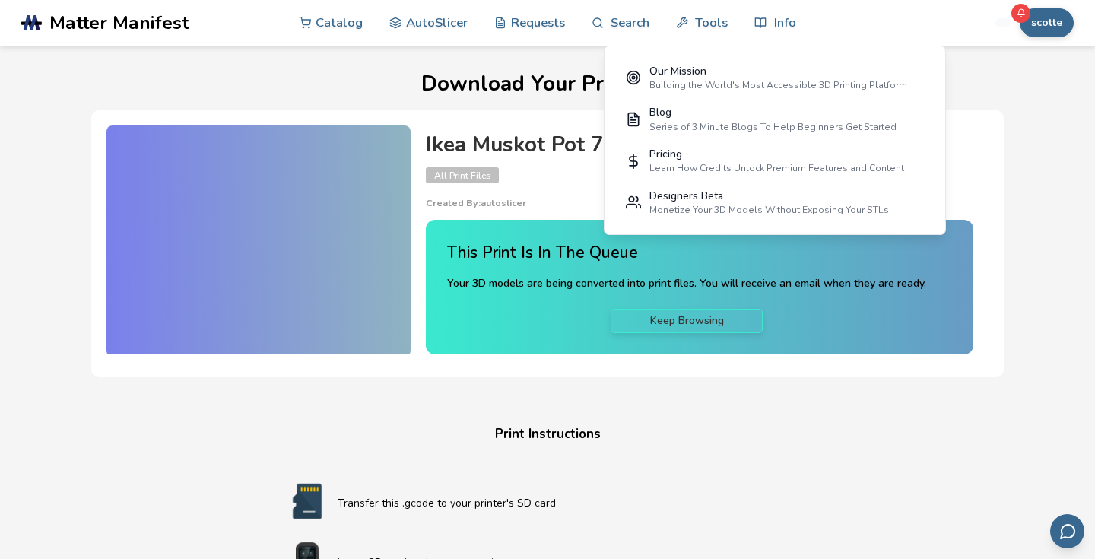
click at [1024, 21] on div at bounding box center [1020, 13] width 19 height 19
click at [1023, 10] on icon at bounding box center [1020, 12] width 7 height 6
click at [1025, 17] on icon at bounding box center [1020, 12] width 9 height 9
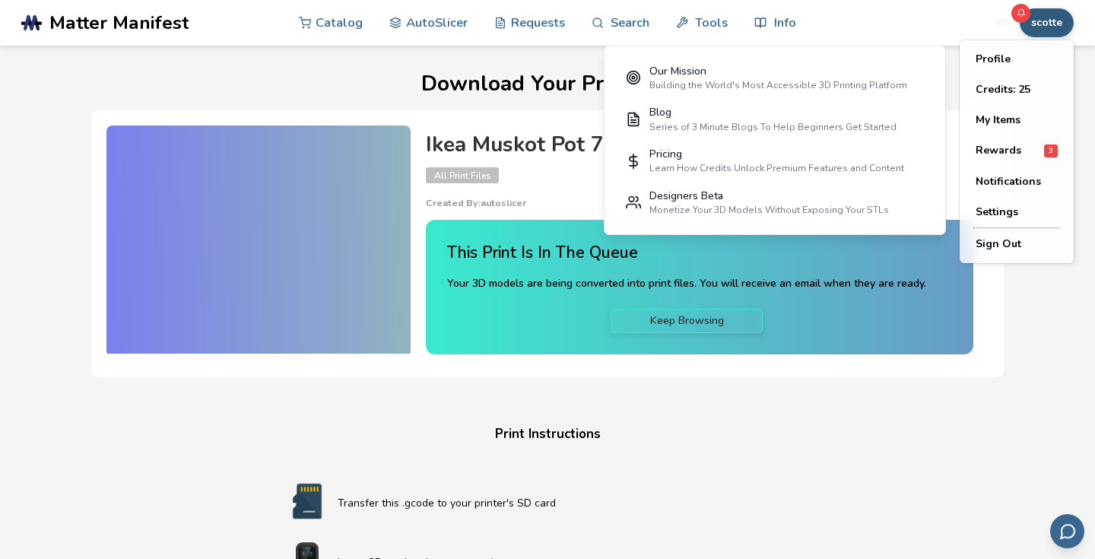
click at [1038, 26] on button "scotte" at bounding box center [1047, 22] width 54 height 29
click at [785, 362] on div "Ikea Muskot Pot 7 12 Adapter Id240mm Full All Print Files Created By: autoslice…" at bounding box center [547, 243] width 912 height 267
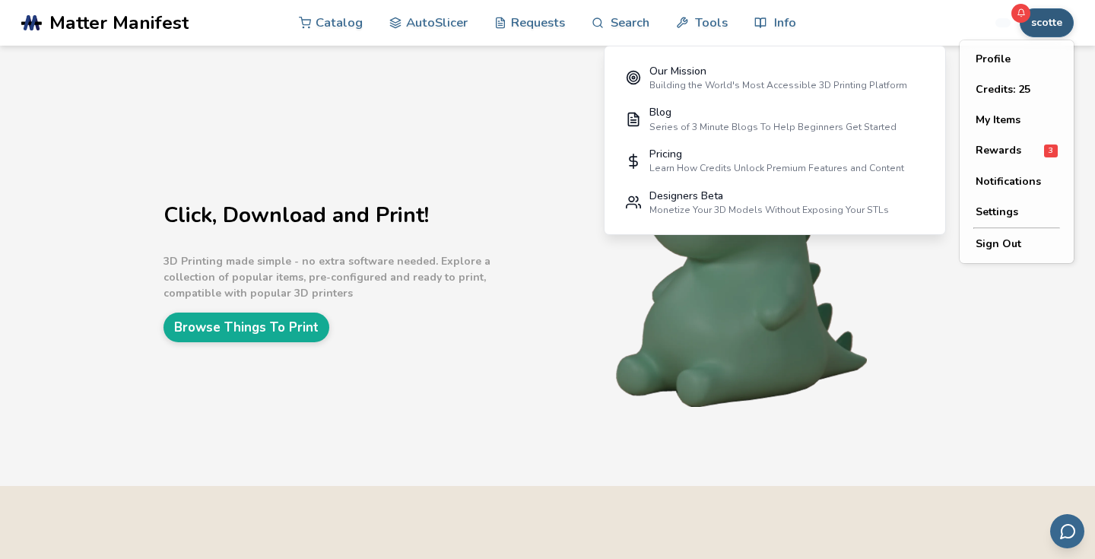
click at [1024, 26] on button "scotte" at bounding box center [1047, 22] width 54 height 29
click at [991, 143] on button "Rewards 3" at bounding box center [1016, 150] width 106 height 31
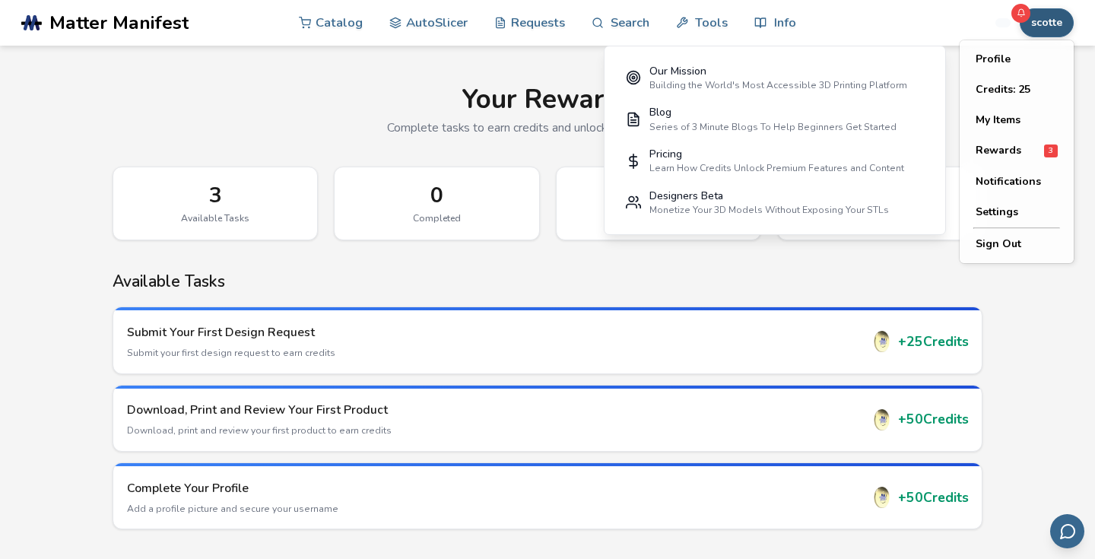
click at [1031, 31] on button "scotte" at bounding box center [1047, 22] width 54 height 29
click at [1017, 118] on button "My Items" at bounding box center [1016, 120] width 106 height 30
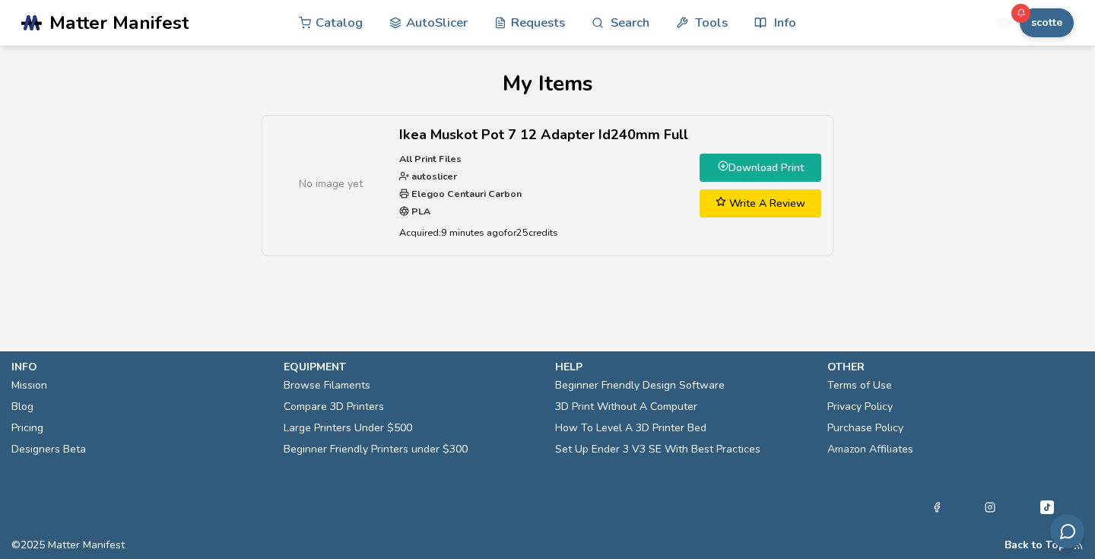
click at [755, 170] on link "Download Print" at bounding box center [760, 168] width 122 height 28
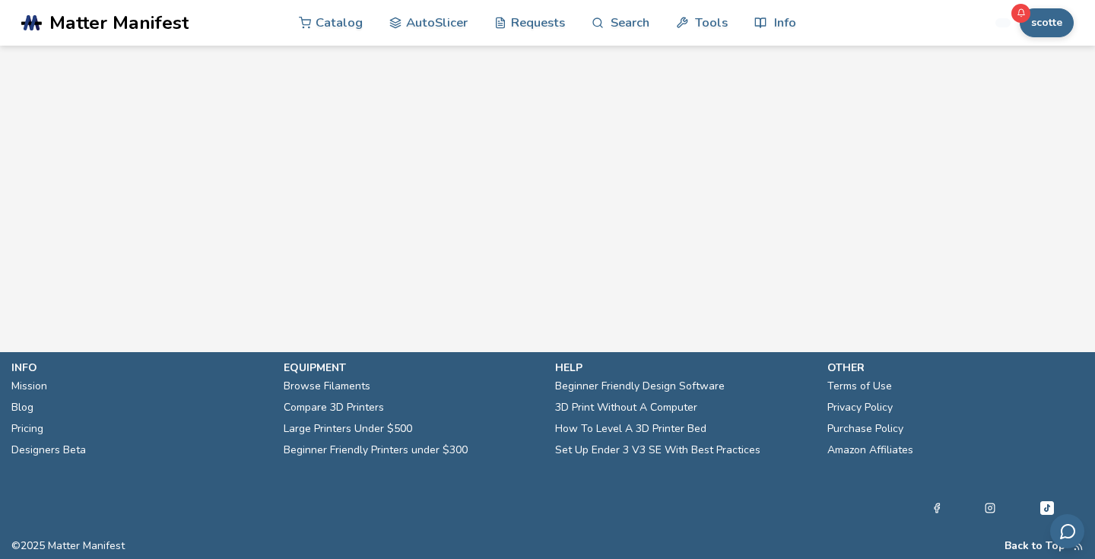
scroll to position [574, 0]
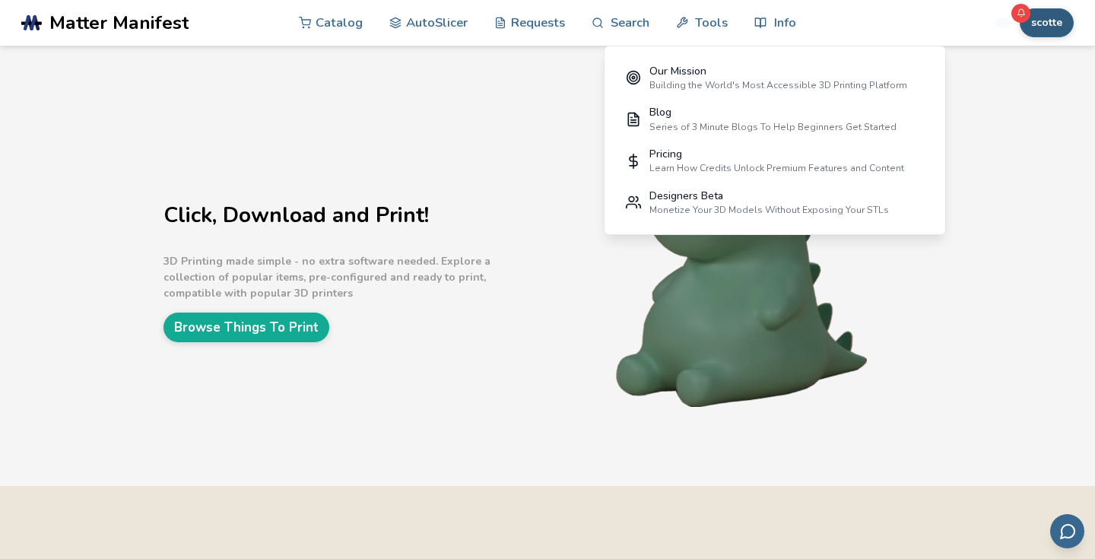
click at [1050, 23] on button "scotte" at bounding box center [1047, 22] width 54 height 29
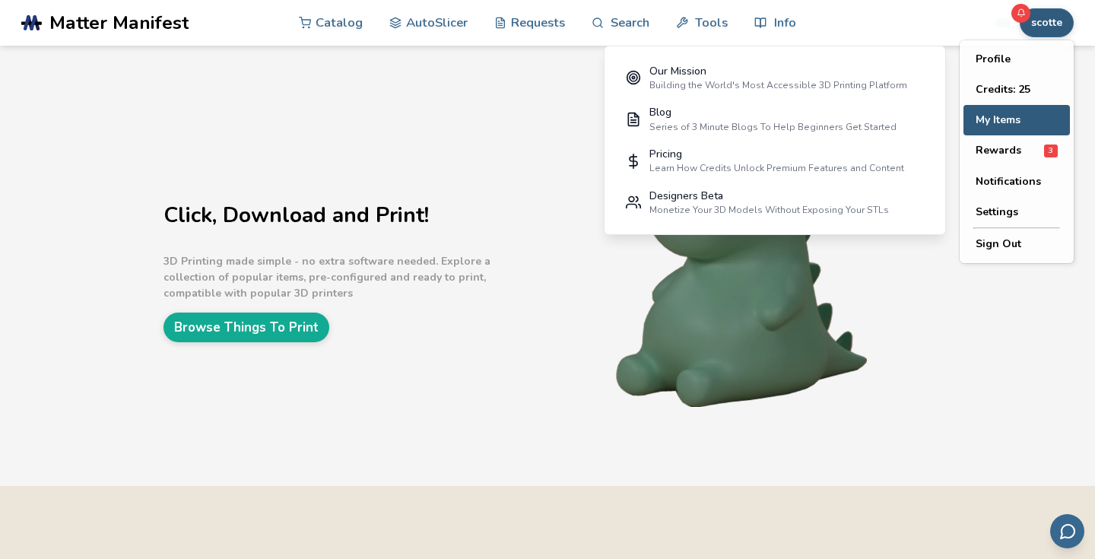
click at [995, 131] on button "My Items" at bounding box center [1016, 120] width 106 height 30
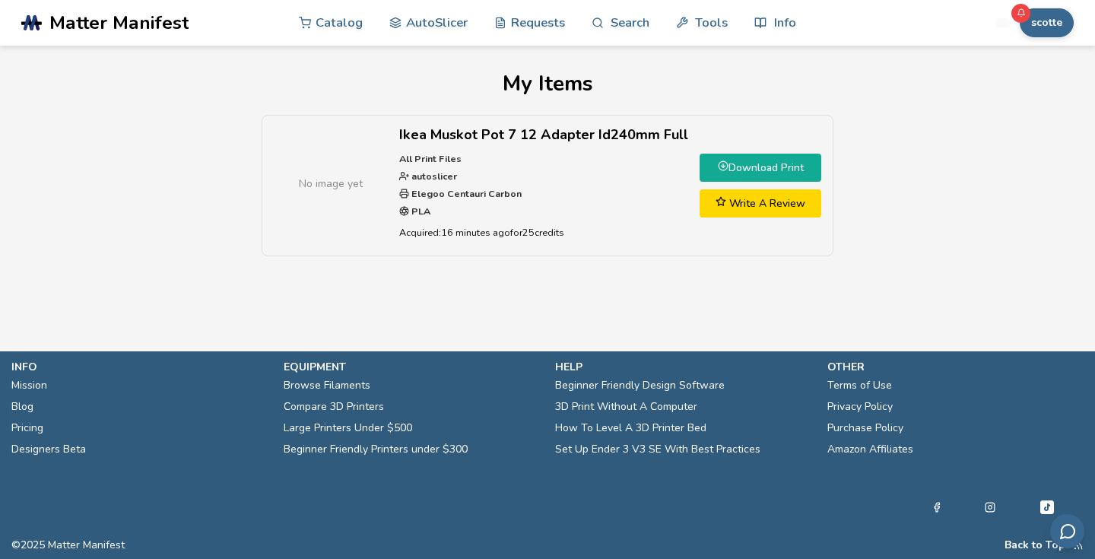
click at [731, 171] on link "Download Print" at bounding box center [760, 168] width 122 height 28
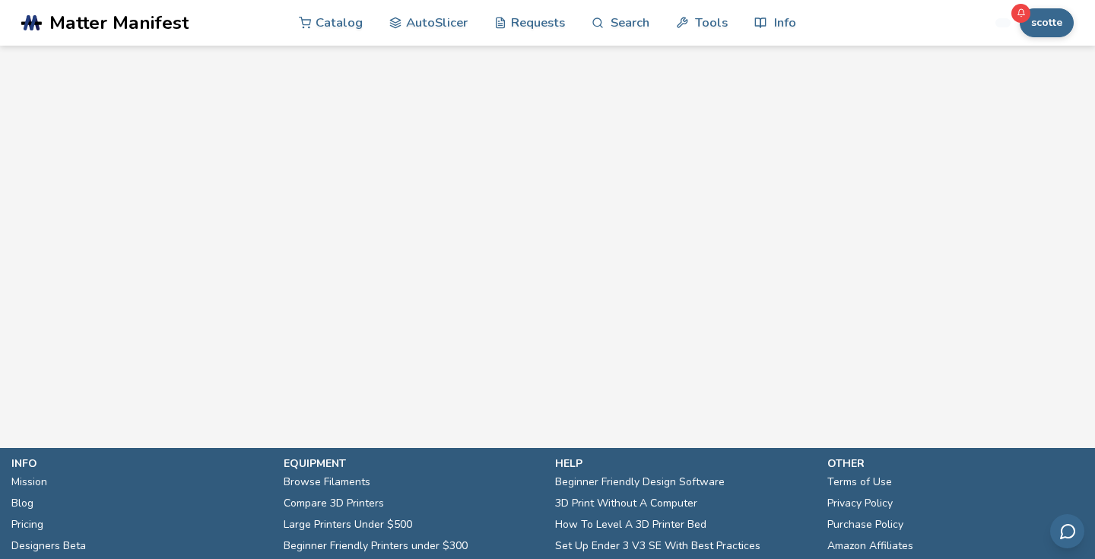
scroll to position [701, 0]
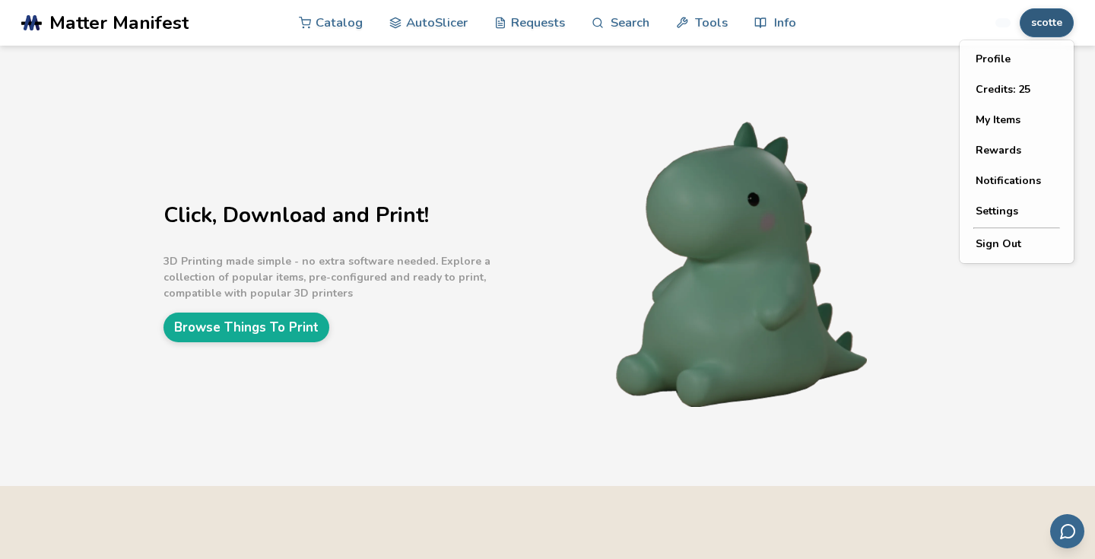
click at [1057, 19] on button "scotte" at bounding box center [1047, 22] width 54 height 29
click at [1017, 114] on button "My Items" at bounding box center [1016, 120] width 106 height 30
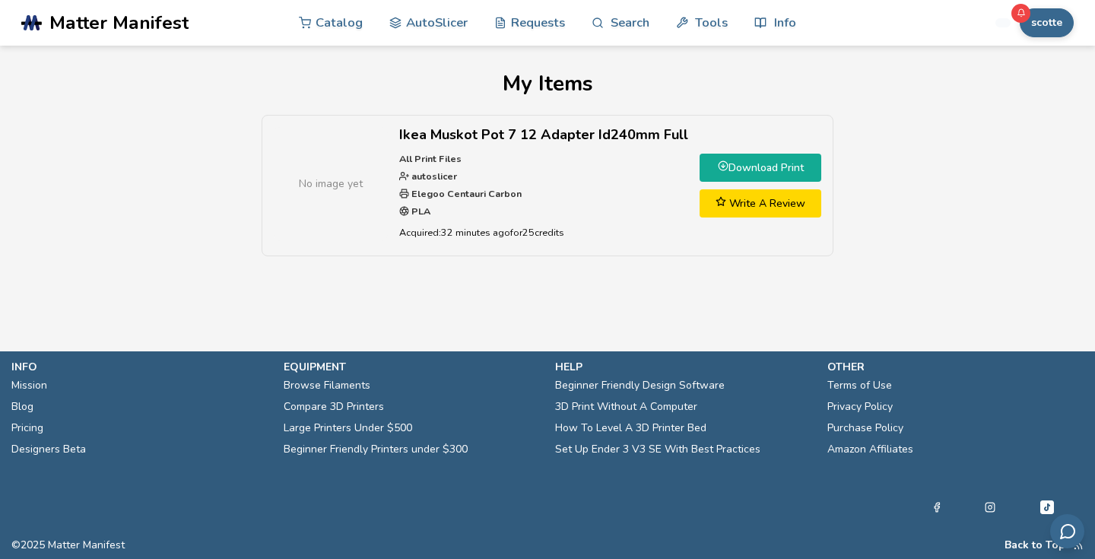
click at [725, 170] on link "Download Print" at bounding box center [760, 168] width 122 height 28
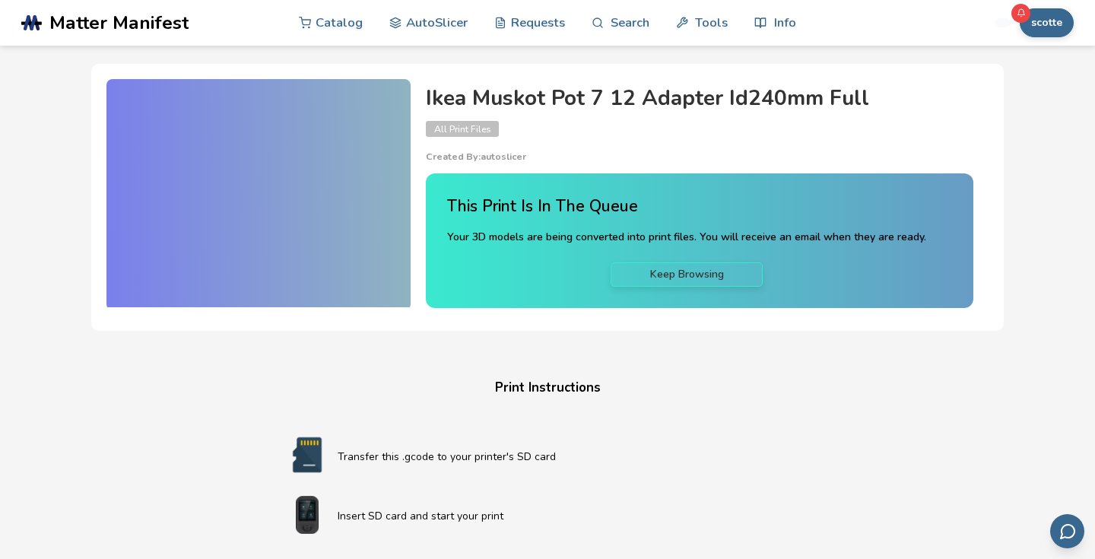
scroll to position [44, 0]
